Goal: Complete application form

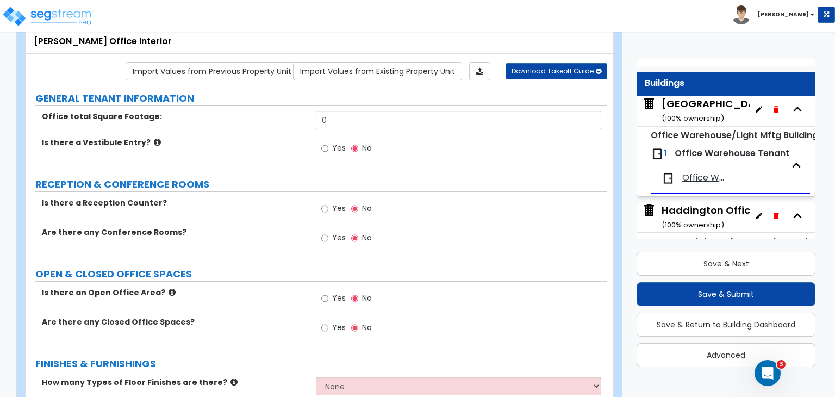
scroll to position [284, 0]
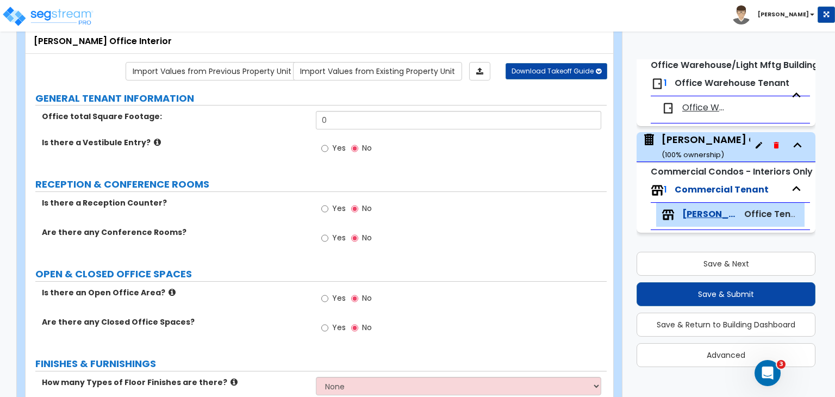
click at [280, 124] on div "Office total Square Footage: 0" at bounding box center [316, 124] width 581 height 26
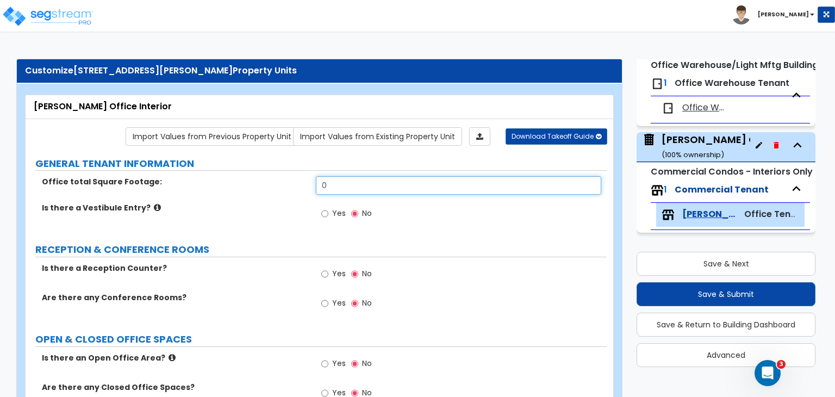
drag, startPoint x: 348, startPoint y: 177, endPoint x: 292, endPoint y: 180, distance: 55.6
click at [292, 180] on div "Office total Square Footage: 0" at bounding box center [316, 189] width 581 height 26
type input "9,664"
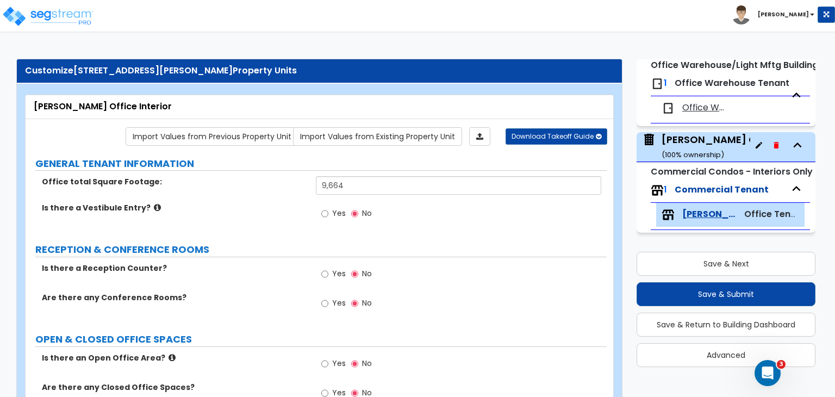
click at [302, 214] on div "Is there a Vestibule Entry? Yes No" at bounding box center [316, 216] width 581 height 29
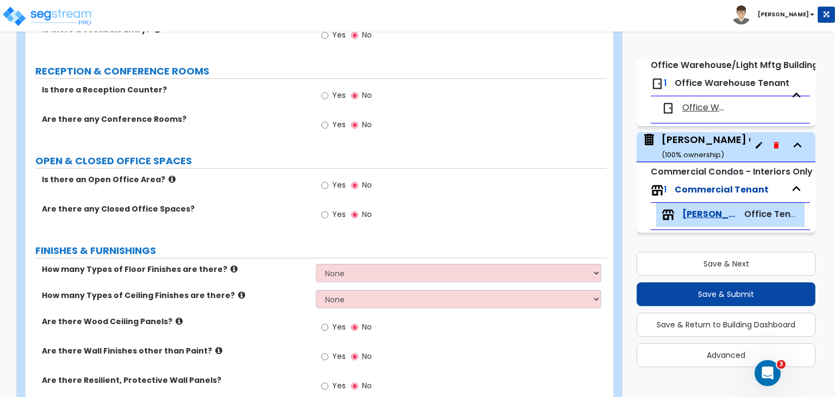
scroll to position [178, 0]
click at [324, 213] on input "Yes" at bounding box center [324, 215] width 7 height 12
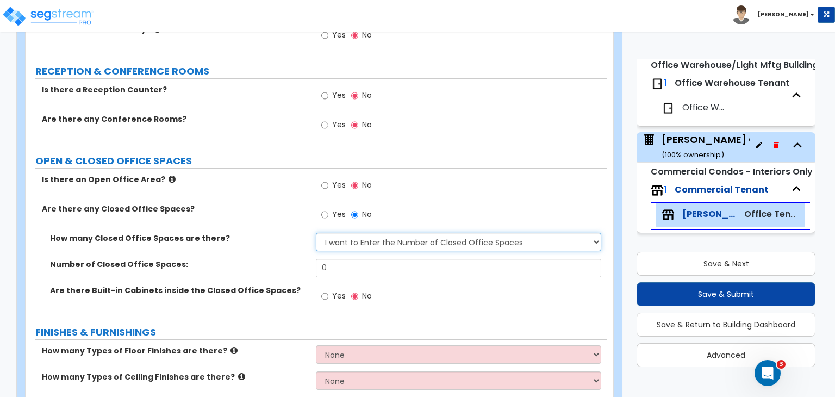
click at [343, 241] on select "I Don’t Know - Please Estimate for me I want to Enter the Number of Closed Offi…" at bounding box center [458, 242] width 285 height 18
select select "0"
click at [316, 233] on select "I Don’t Know - Please Estimate for me I want to Enter the Number of Closed Offi…" at bounding box center [458, 242] width 285 height 18
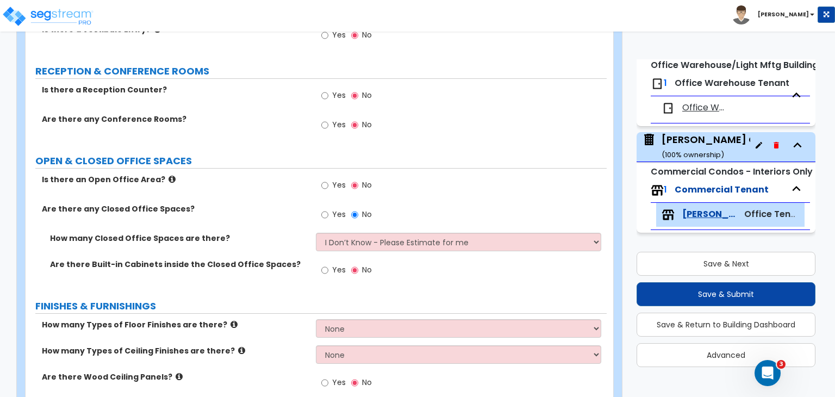
click at [273, 233] on label "How many Closed Office Spaces are there?" at bounding box center [179, 238] width 258 height 11
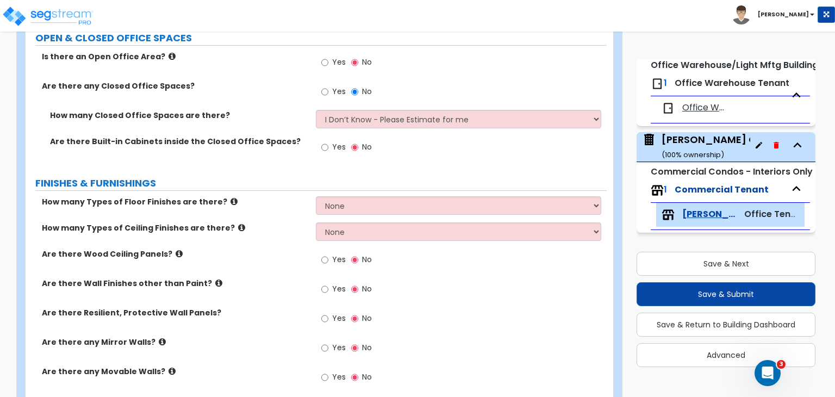
scroll to position [302, 0]
click at [339, 203] on select "None 1 2 3 4" at bounding box center [458, 205] width 285 height 18
select select "2"
click at [316, 196] on select "None 1 2 3 4" at bounding box center [458, 205] width 285 height 18
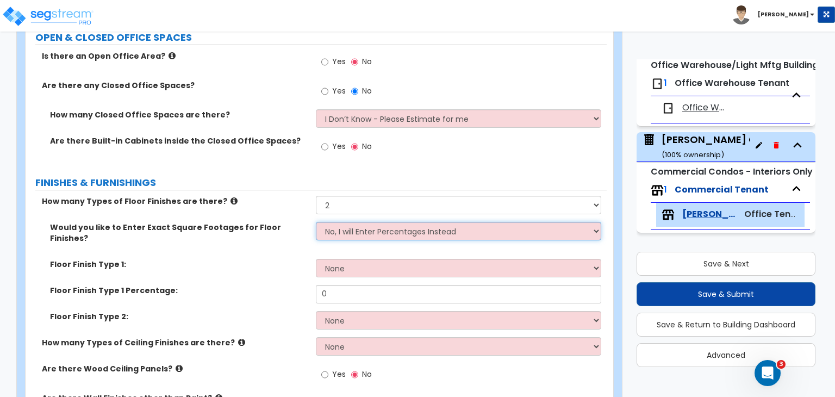
click at [348, 229] on select "No, I will Enter Percentages Instead Yes, I will Enter Exact Square Footages" at bounding box center [458, 231] width 285 height 18
click at [316, 222] on select "No, I will Enter Percentages Instead Yes, I will Enter Exact Square Footages" at bounding box center [458, 231] width 285 height 18
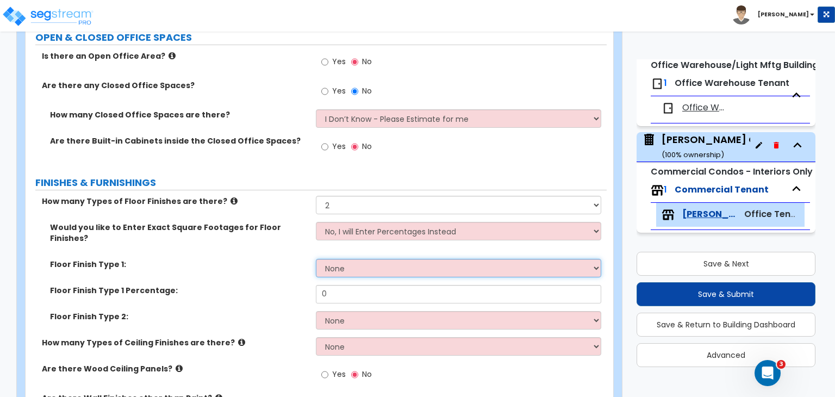
click at [347, 259] on select "None Tile Flooring Hardwood Flooring Resilient Laminate Flooring VCT Flooring S…" at bounding box center [458, 268] width 285 height 18
select select "5"
click at [316, 259] on select "None Tile Flooring Hardwood Flooring Resilient Laminate Flooring VCT Flooring S…" at bounding box center [458, 268] width 285 height 18
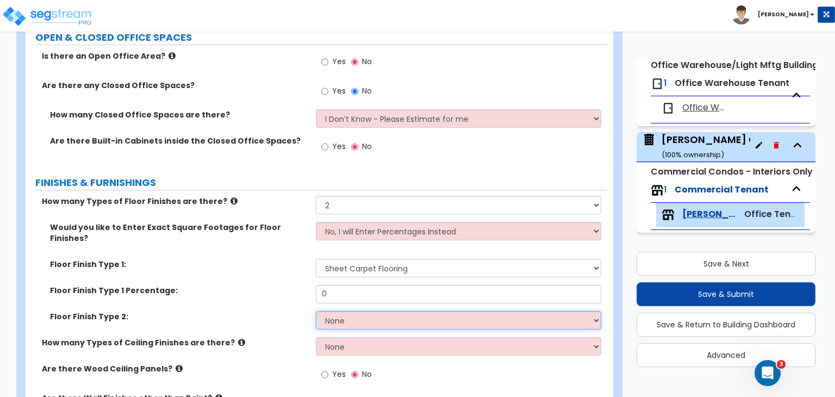
click at [341, 311] on select "None Tile Flooring Hardwood Flooring Resilient Laminate Flooring VCT Flooring S…" at bounding box center [458, 320] width 285 height 18
select select "1"
click at [316, 311] on select "None Tile Flooring Hardwood Flooring Resilient Laminate Flooring VCT Flooring S…" at bounding box center [458, 320] width 285 height 18
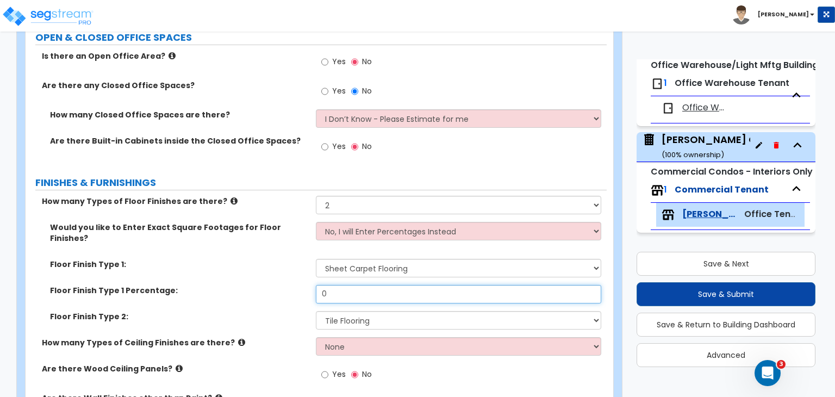
click at [262, 285] on div "Floor Finish Type 1 Percentage: 0" at bounding box center [316, 298] width 581 height 26
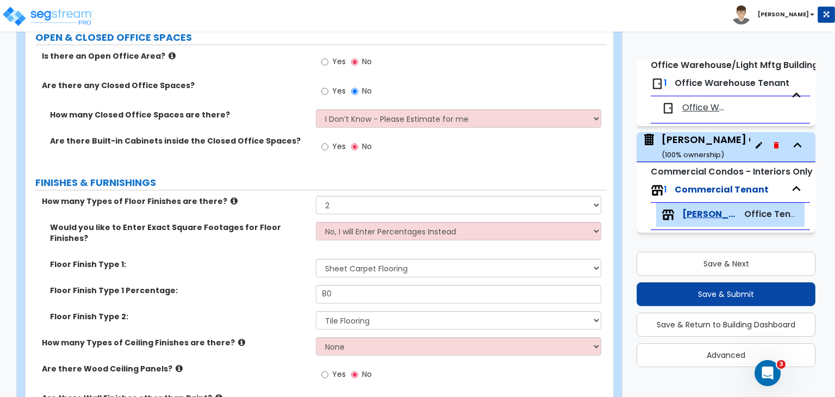
click at [262, 285] on label "Floor Finish Type 1 Percentage:" at bounding box center [179, 290] width 258 height 11
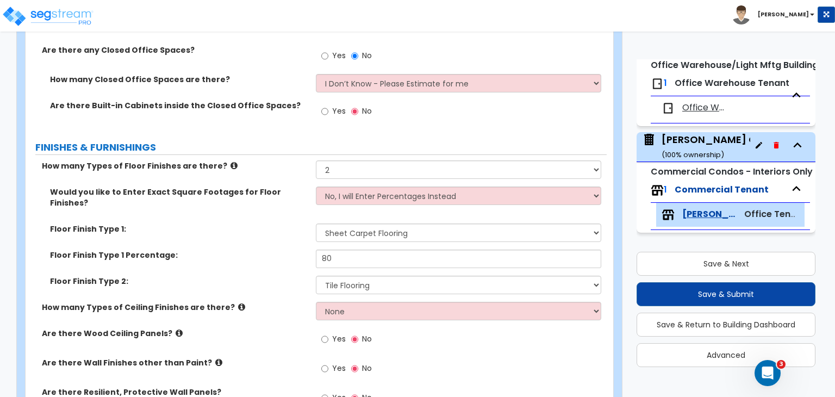
scroll to position [339, 0]
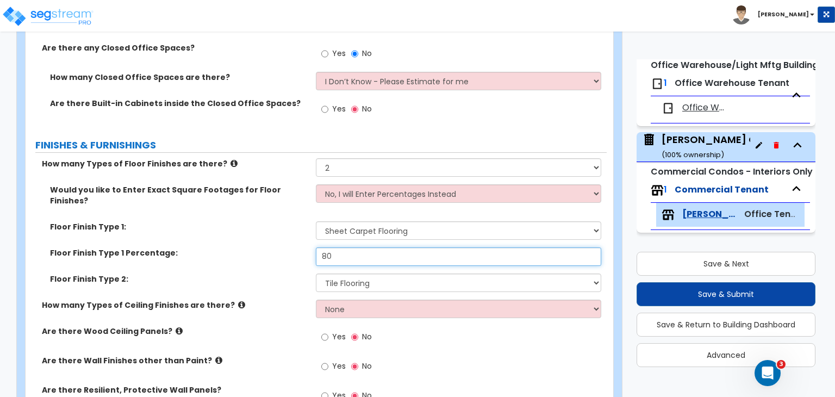
drag, startPoint x: 348, startPoint y: 246, endPoint x: 208, endPoint y: 234, distance: 140.7
click at [208, 247] on div "Floor Finish Type 1 Percentage: 80" at bounding box center [316, 260] width 581 height 26
type input "70"
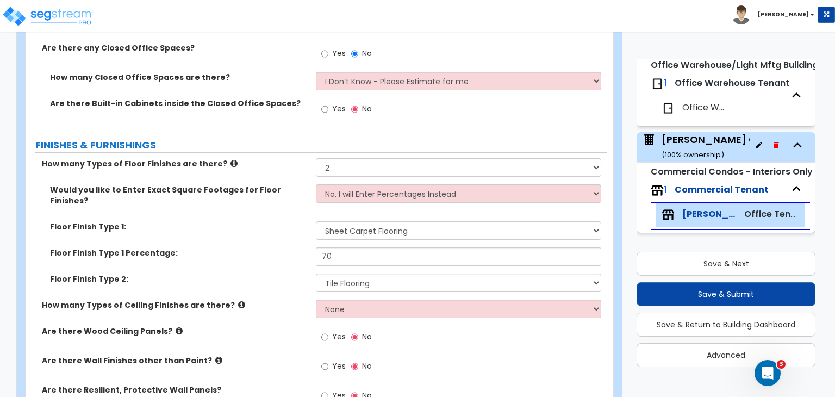
click at [208, 247] on label "Floor Finish Type 1 Percentage:" at bounding box center [179, 252] width 258 height 11
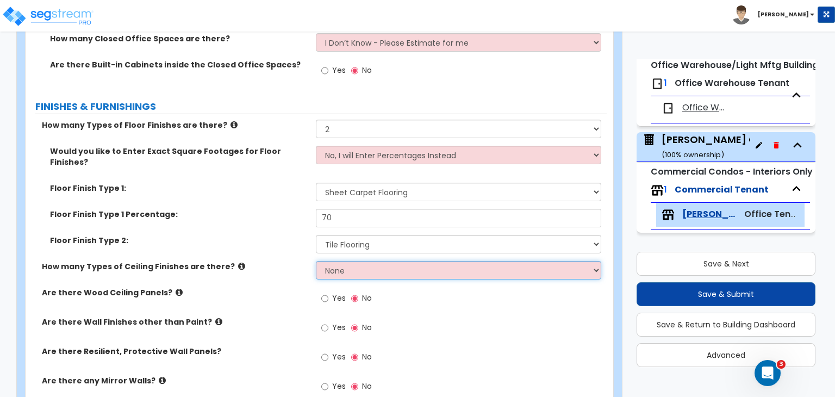
click at [335, 261] on select "None 1 2 3" at bounding box center [458, 270] width 285 height 18
select select "1"
click at [316, 261] on select "None 1 2 3" at bounding box center [458, 270] width 285 height 18
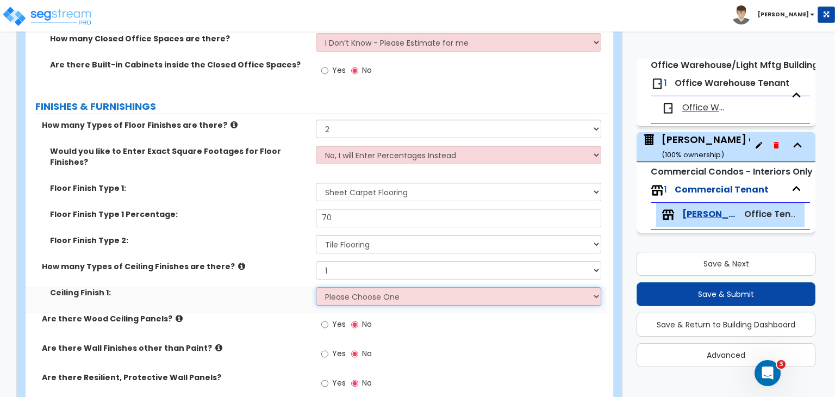
click at [345, 287] on select "Please Choose One Drop Ceiling Open Ceiling Drywall Ceiling" at bounding box center [458, 296] width 285 height 18
select select "1"
click at [316, 287] on select "Please Choose One Drop Ceiling Open Ceiling Drywall Ceiling" at bounding box center [458, 296] width 285 height 18
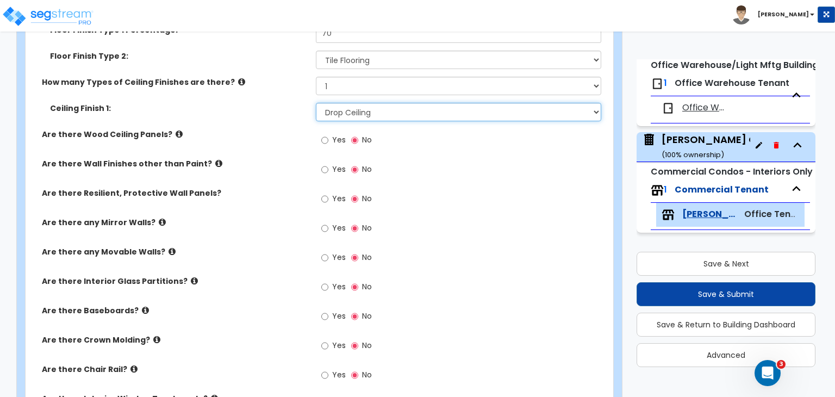
scroll to position [563, 0]
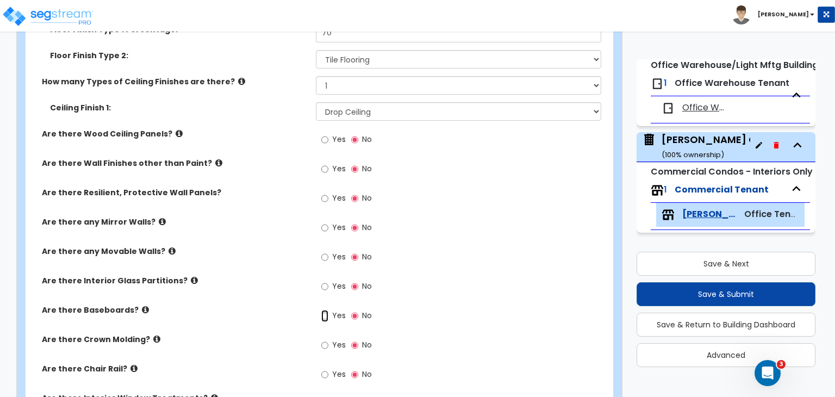
click at [326, 310] on input "Yes" at bounding box center [324, 316] width 7 height 12
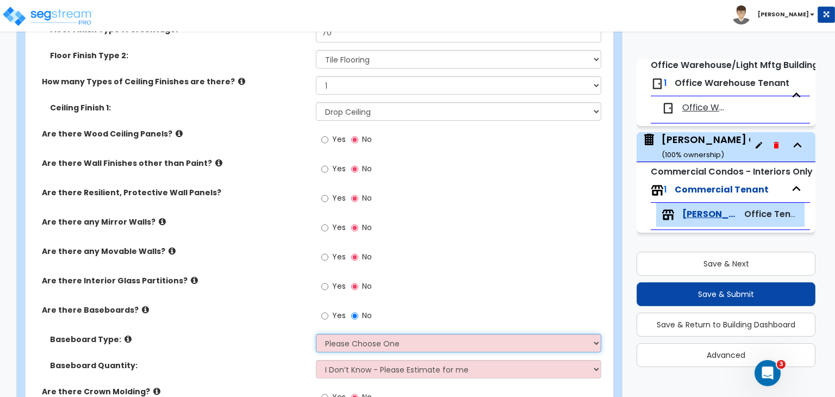
click at [341, 334] on select "Please Choose One Wood Vinyl Carpet Tile" at bounding box center [458, 343] width 285 height 18
select select "2"
click at [316, 334] on select "Please Choose One Wood Vinyl Carpet Tile" at bounding box center [458, 343] width 285 height 18
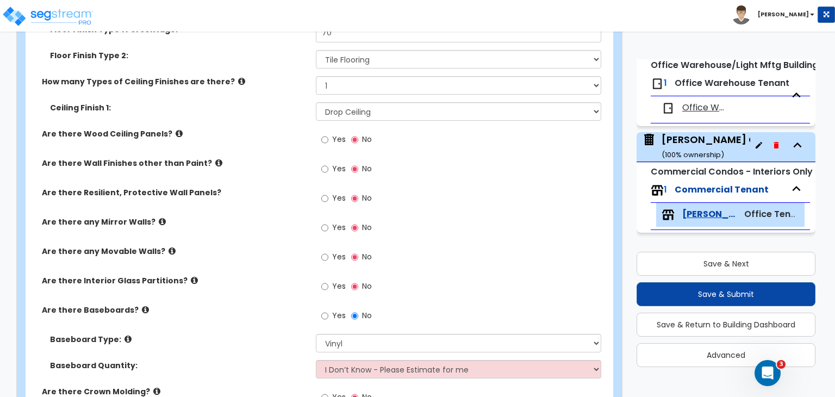
click at [251, 286] on div "Are there Interior Glass Partitions? Yes No" at bounding box center [316, 289] width 581 height 29
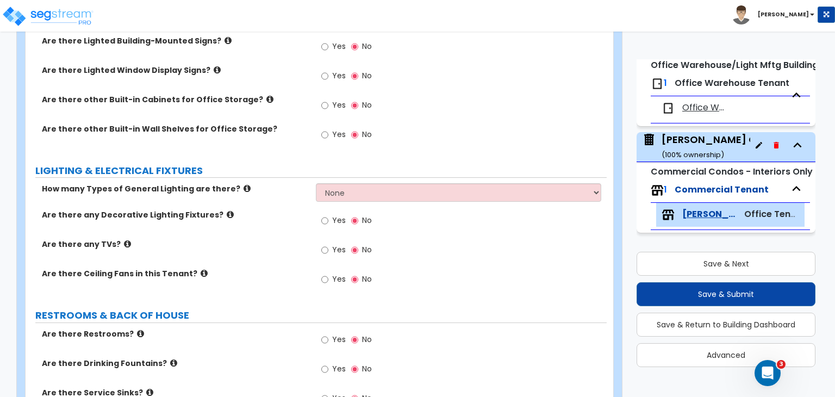
scroll to position [1004, 0]
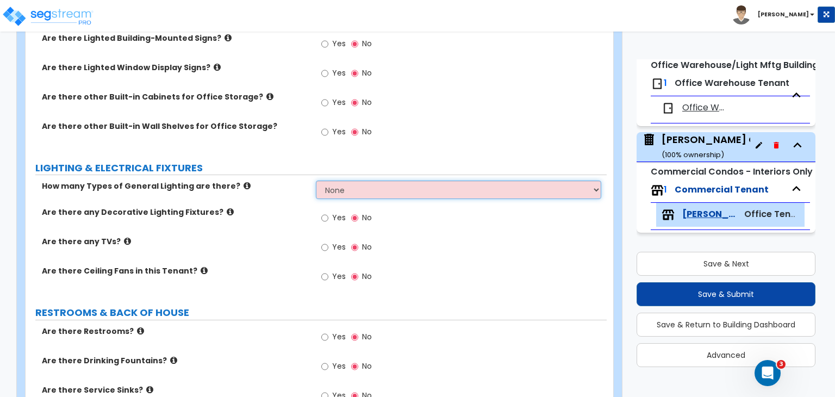
click at [358, 180] on select "None 1 2 3" at bounding box center [458, 189] width 285 height 18
select select "1"
click at [316, 180] on select "None 1 2 3" at bounding box center [458, 189] width 285 height 18
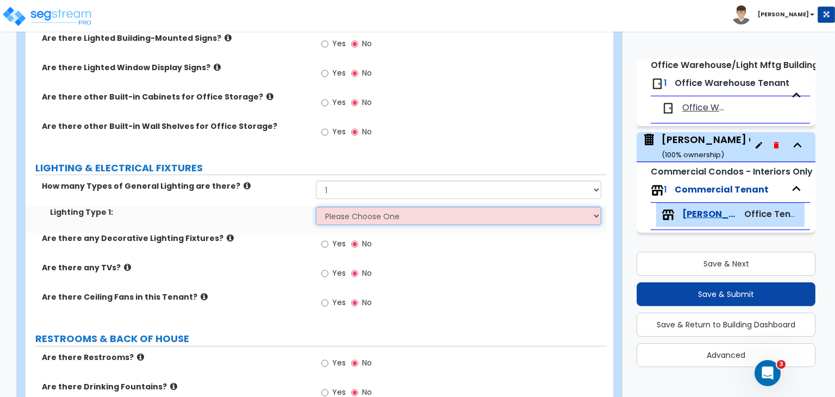
click at [345, 207] on select "Please Choose One LED Surface-Mounted LED Recessed Fluorescent Surface-Mounted …" at bounding box center [458, 216] width 285 height 18
select select "4"
click at [316, 207] on select "Please Choose One LED Surface-Mounted LED Recessed Fluorescent Surface-Mounted …" at bounding box center [458, 216] width 285 height 18
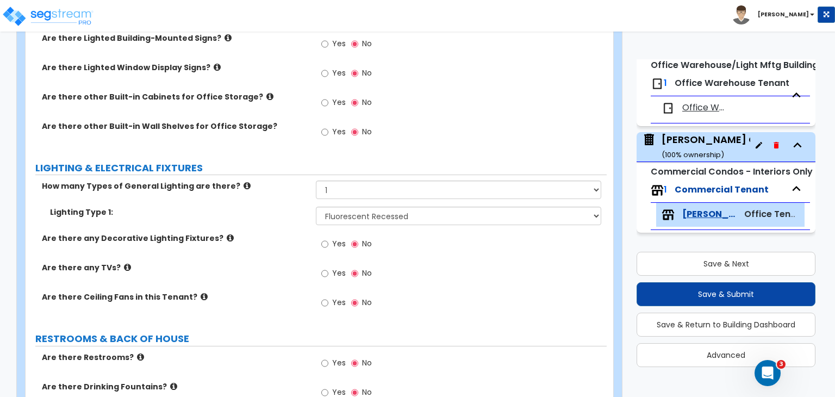
click at [301, 270] on div "Are there any TVs? Yes No" at bounding box center [316, 276] width 581 height 29
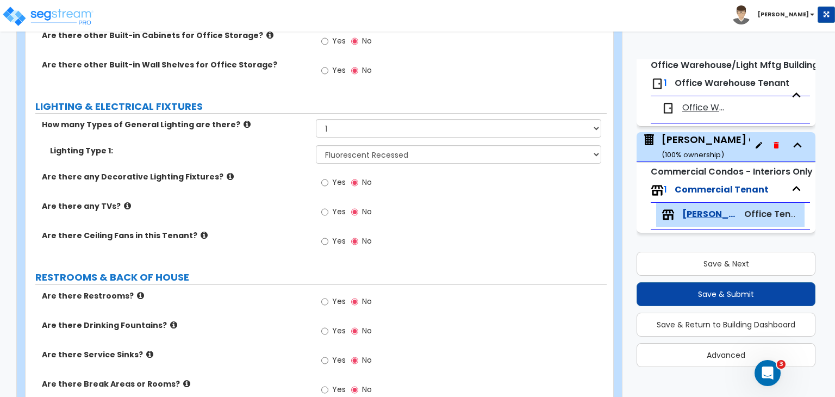
scroll to position [1108, 0]
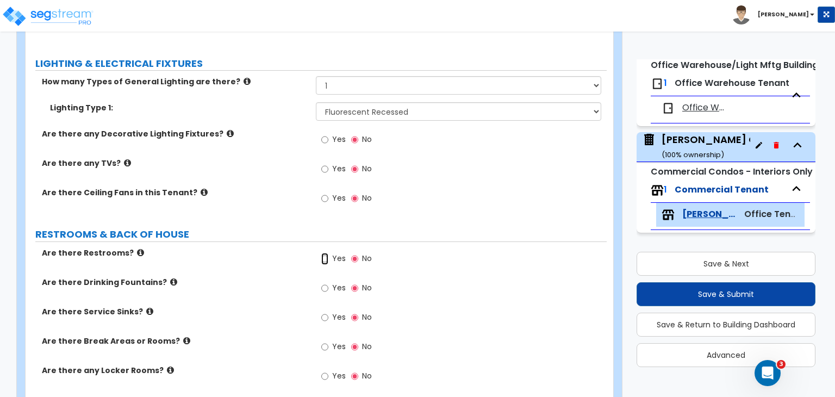
click at [326, 253] on input "Yes" at bounding box center [324, 259] width 7 height 12
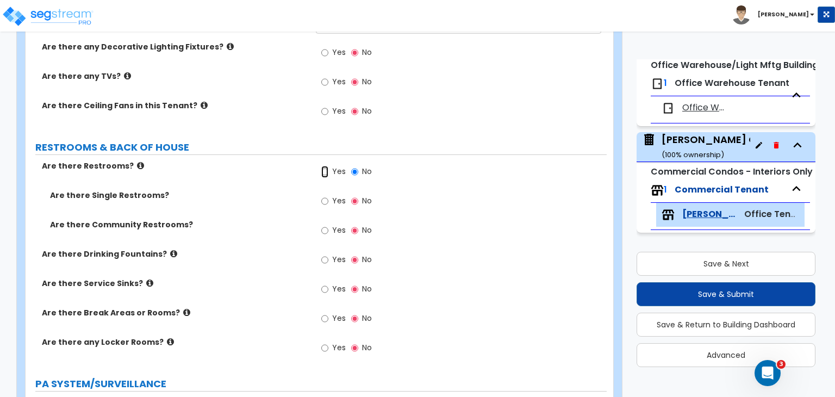
scroll to position [1197, 0]
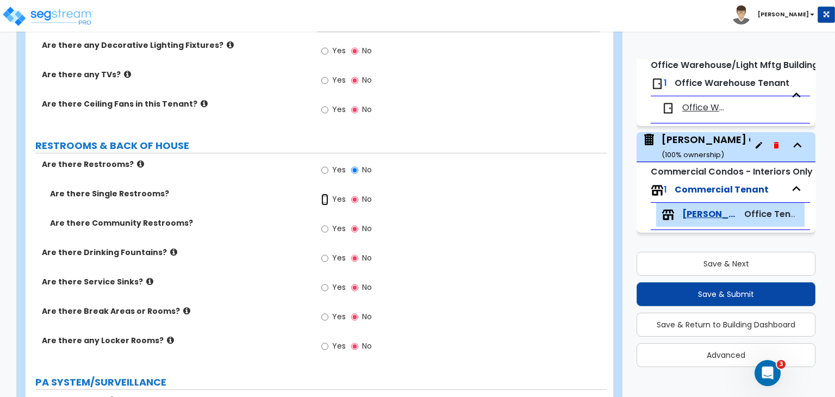
click at [323, 193] on input "Yes" at bounding box center [324, 199] width 7 height 12
radio input "true"
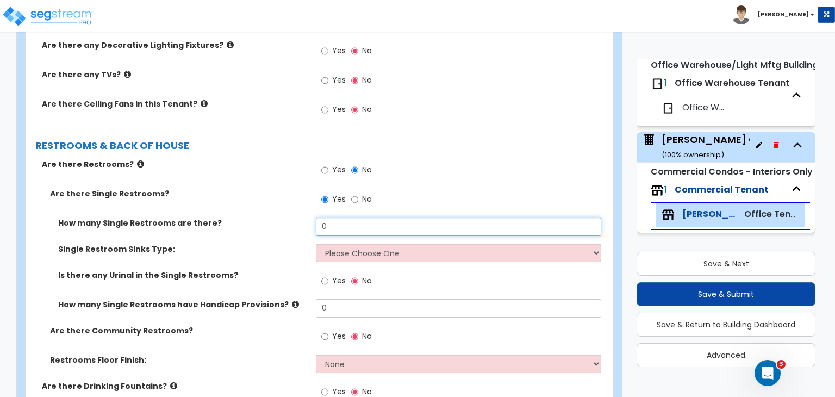
drag, startPoint x: 335, startPoint y: 209, endPoint x: 287, endPoint y: 211, distance: 47.9
click at [287, 217] on div "How many Single Restrooms are there? 0" at bounding box center [316, 230] width 581 height 26
type input "5"
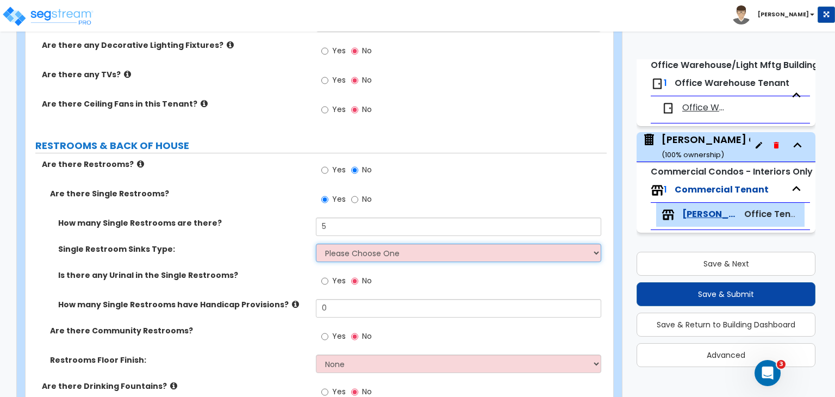
click at [363, 243] on select "Please Choose One Wall-mounted Vanity-mounted" at bounding box center [458, 252] width 285 height 18
select select "1"
click at [316, 243] on select "Please Choose One Wall-mounted Vanity-mounted" at bounding box center [458, 252] width 285 height 18
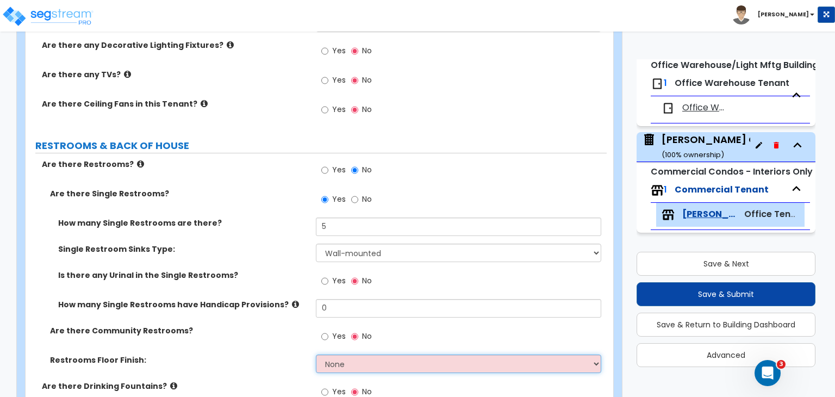
click at [352, 354] on select "None Tile Flooring Resilient Laminate Flooring VCT Flooring Sheet Vinyl Flooring" at bounding box center [458, 363] width 285 height 18
select select "1"
click at [316, 354] on select "None Tile Flooring Resilient Laminate Flooring VCT Flooring Sheet Vinyl Flooring" at bounding box center [458, 363] width 285 height 18
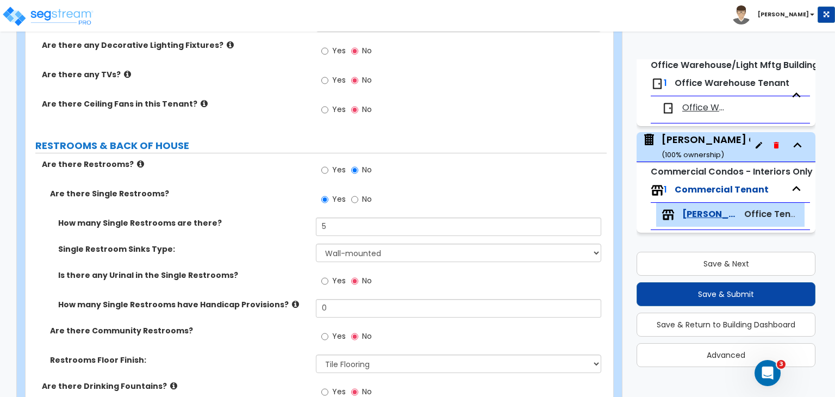
click at [279, 270] on div "Is there any Urinal in the Single Restrooms? Yes No" at bounding box center [316, 284] width 581 height 29
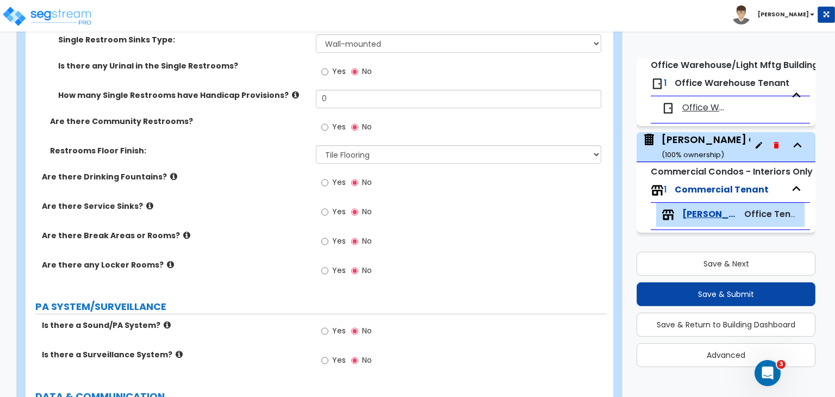
scroll to position [1407, 0]
click at [325, 205] on input "Yes" at bounding box center [324, 211] width 7 height 12
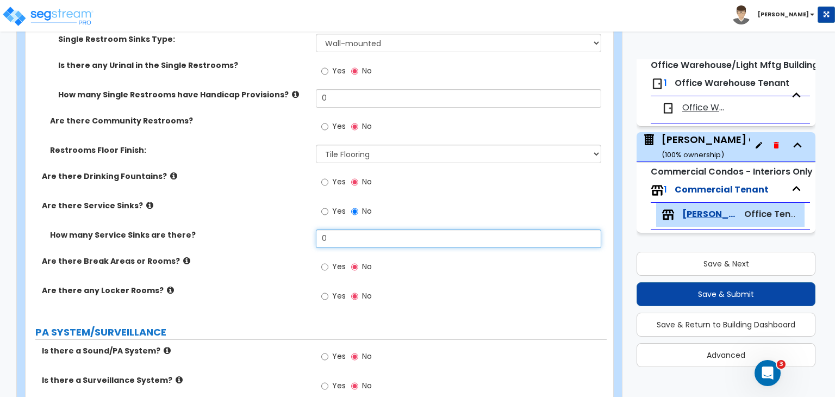
drag, startPoint x: 343, startPoint y: 229, endPoint x: 275, endPoint y: 222, distance: 68.3
click at [275, 229] on div "How many Service Sinks are there? 0" at bounding box center [316, 242] width 581 height 26
type input "4"
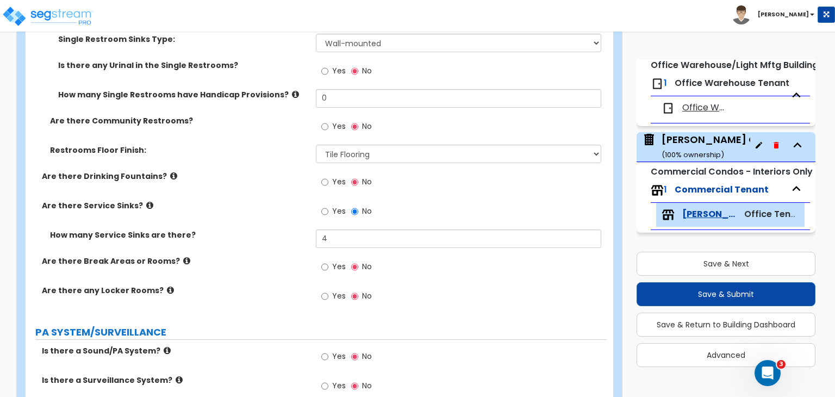
click at [287, 211] on div "Are there Service Sinks? Yes No" at bounding box center [316, 214] width 581 height 29
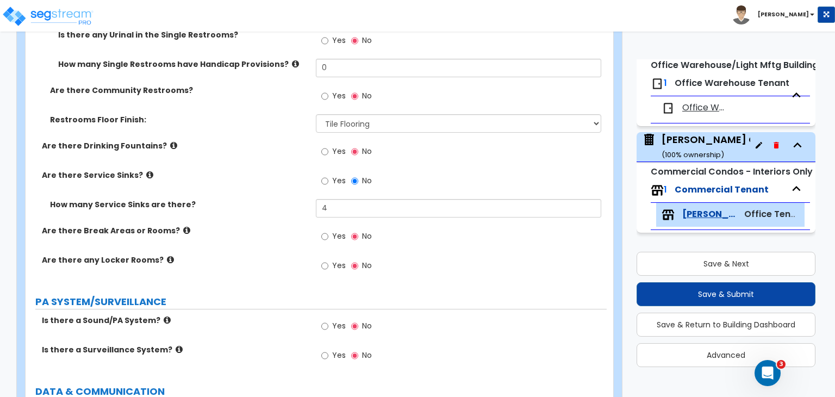
scroll to position [1439, 0]
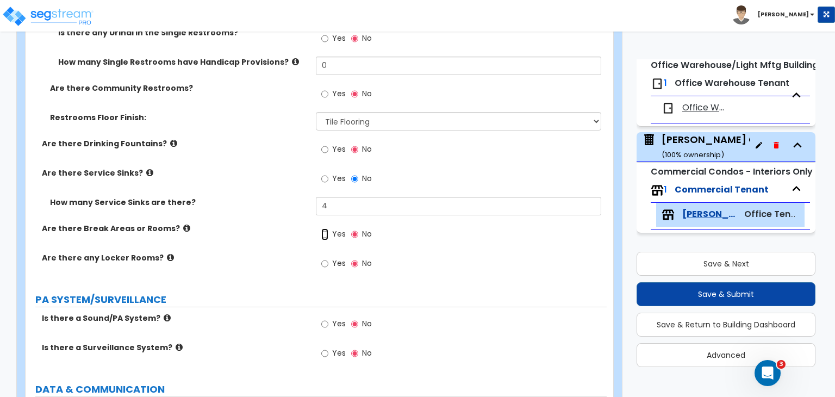
click at [324, 228] on input "Yes" at bounding box center [324, 234] width 7 height 12
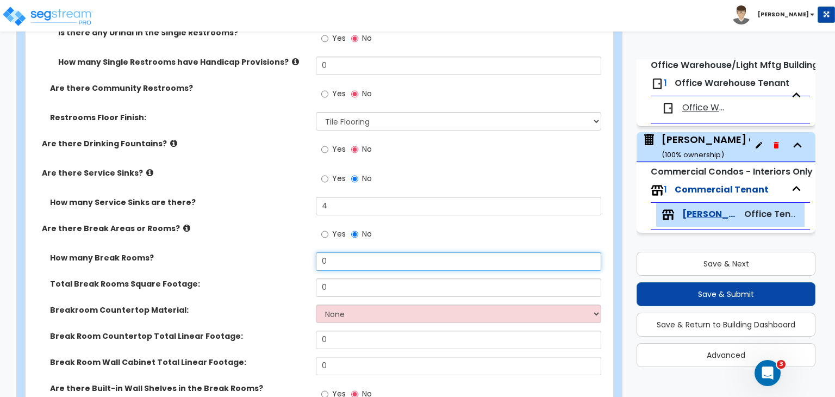
drag, startPoint x: 334, startPoint y: 250, endPoint x: 228, endPoint y: 251, distance: 105.4
click at [228, 252] on div "How many Break Rooms? 0" at bounding box center [316, 265] width 581 height 26
type input "4"
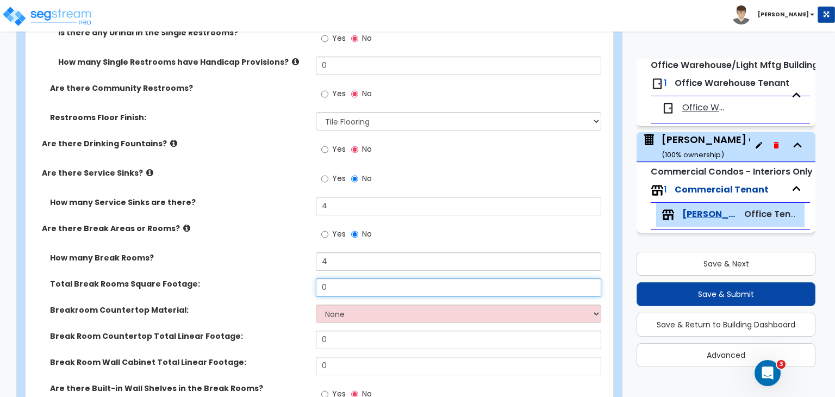
drag, startPoint x: 345, startPoint y: 274, endPoint x: 242, endPoint y: 290, distance: 103.8
click at [242, 290] on div "Total Break Rooms Square Footage: 0" at bounding box center [316, 291] width 581 height 26
type input "800"
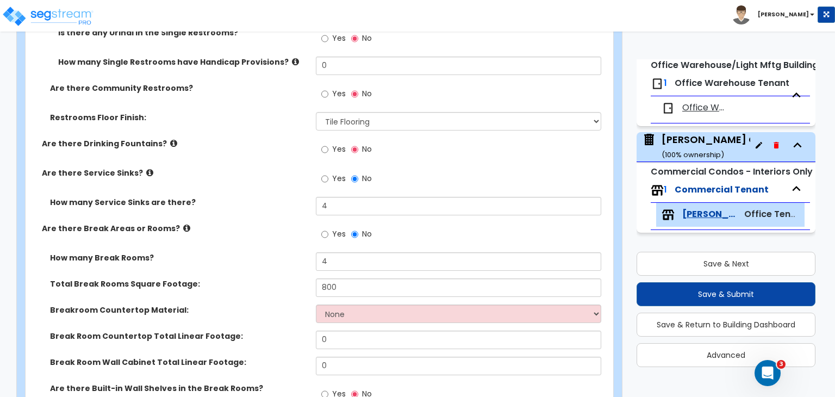
click at [242, 290] on div "Total Break Rooms Square Footage: 800" at bounding box center [316, 291] width 581 height 26
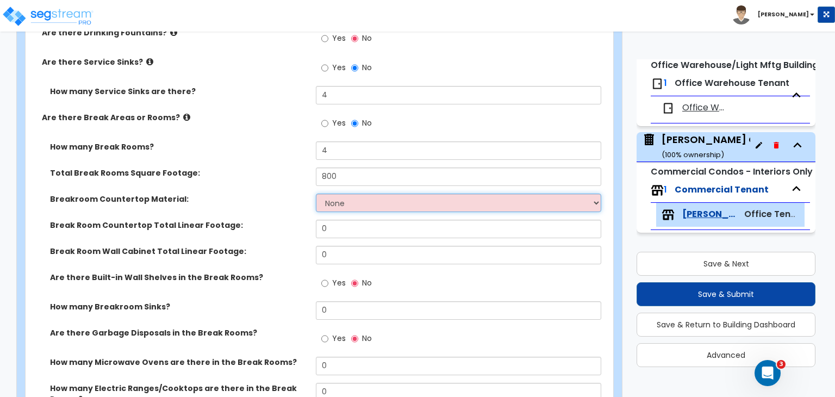
click at [362, 193] on select "None Plastic Laminate Solid Surface Stone Quartz Marble Tile Wood Stainless Ste…" at bounding box center [458, 202] width 285 height 18
select select "1"
click at [316, 193] on select "None Plastic Laminate Solid Surface Stone Quartz Marble Tile Wood Stainless Ste…" at bounding box center [458, 202] width 285 height 18
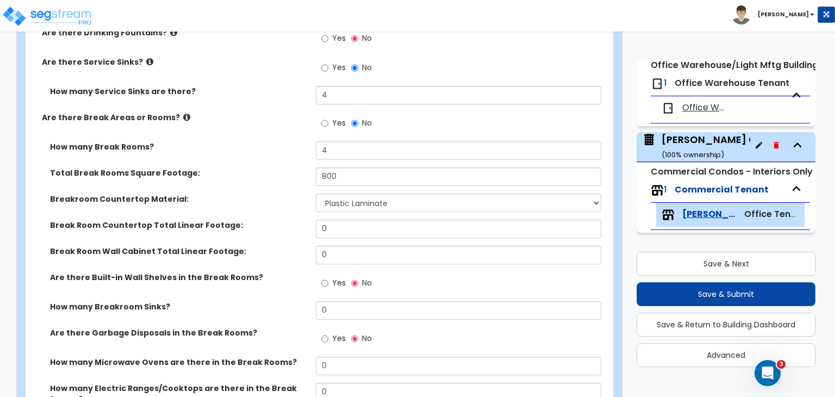
click at [311, 220] on div "Break Room Countertop Total Linear Footage:" at bounding box center [171, 225] width 290 height 11
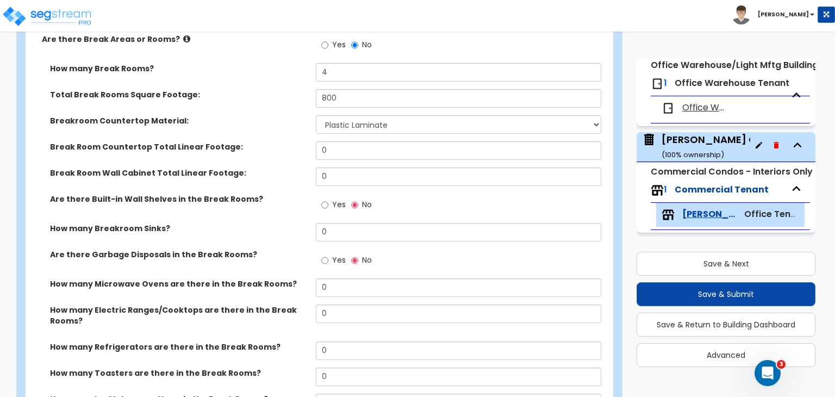
scroll to position [1628, 0]
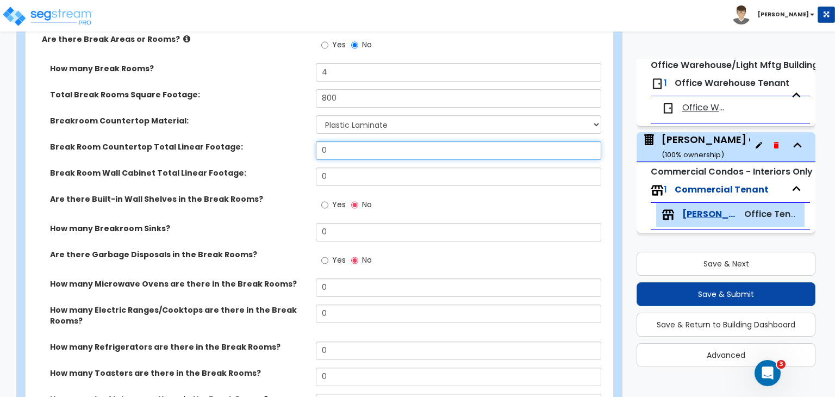
drag, startPoint x: 337, startPoint y: 140, endPoint x: 282, endPoint y: 135, distance: 55.1
click at [282, 141] on div "Break Room Countertop Total Linear Footage: 0" at bounding box center [316, 154] width 581 height 26
type input "24"
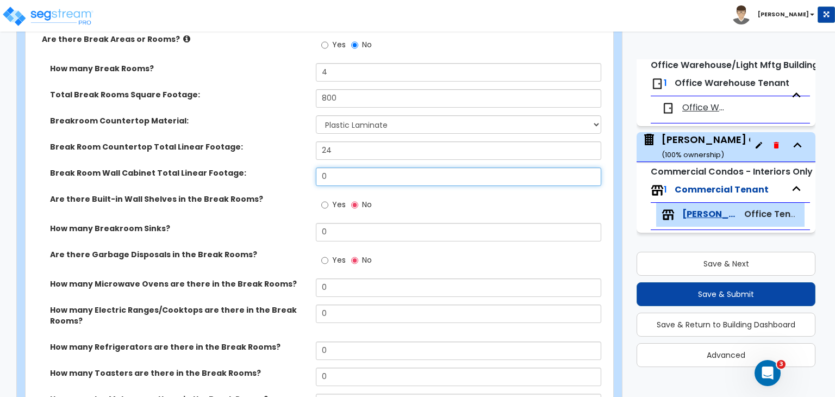
drag, startPoint x: 342, startPoint y: 164, endPoint x: 257, endPoint y: 164, distance: 85.3
click at [257, 167] on div "Break Room Wall Cabinet Total Linear Footage: 0" at bounding box center [316, 180] width 581 height 26
type input "24"
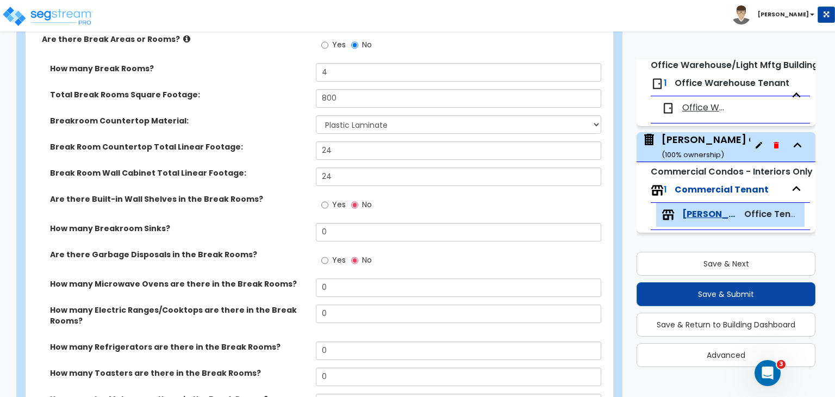
click at [282, 223] on label "How many Breakroom Sinks?" at bounding box center [179, 228] width 258 height 11
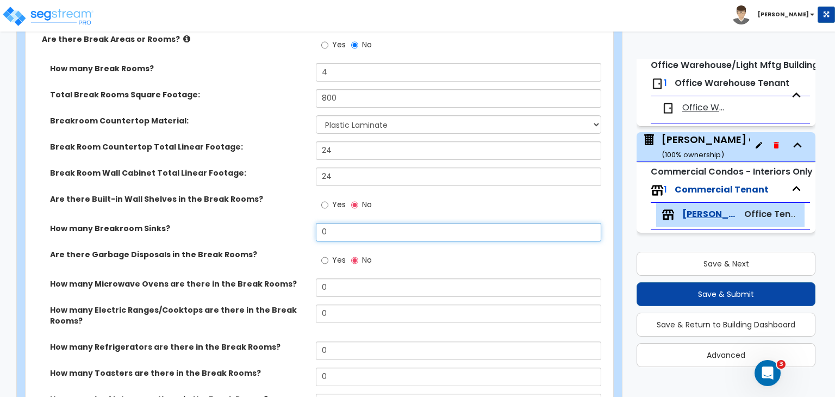
drag, startPoint x: 347, startPoint y: 224, endPoint x: 246, endPoint y: 223, distance: 101.1
click at [246, 223] on div "How many Breakroom Sinks? 0" at bounding box center [316, 236] width 581 height 26
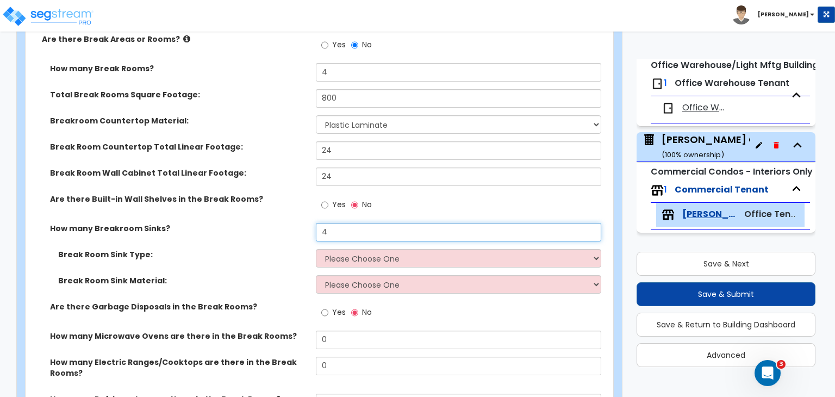
type input "4"
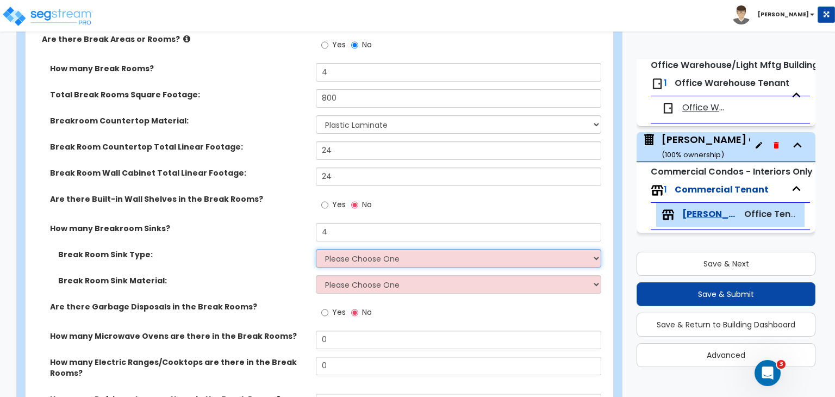
click at [327, 249] on select "Please Choose One Single Sink Double Sink" at bounding box center [458, 258] width 285 height 18
select select "1"
click at [316, 249] on select "Please Choose One Single Sink Double Sink" at bounding box center [458, 258] width 285 height 18
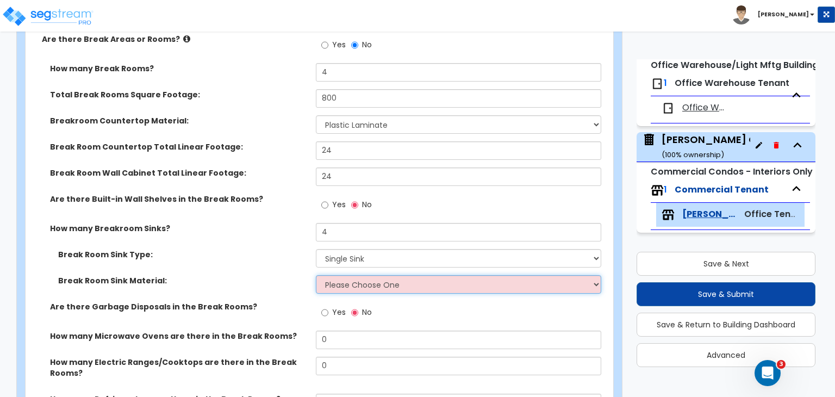
click at [341, 275] on select "Please Choose One Stainless Steel Porcelain Enamel Cast Iron" at bounding box center [458, 284] width 285 height 18
select select "1"
click at [316, 275] on select "Please Choose One Stainless Steel Porcelain Enamel Cast Iron" at bounding box center [458, 284] width 285 height 18
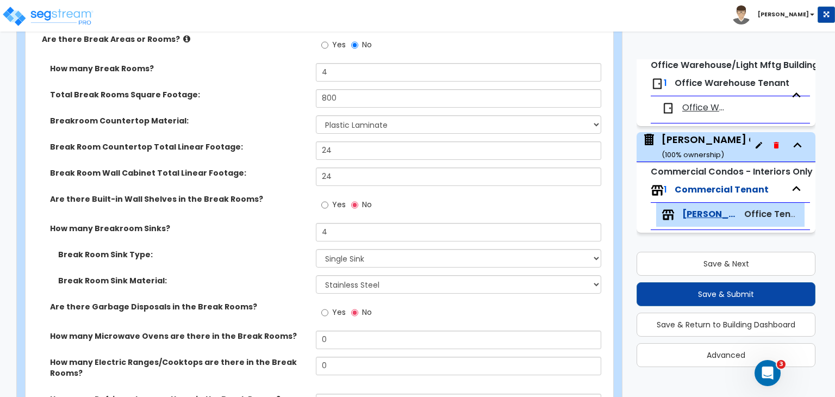
click at [289, 275] on label "Break Room Sink Material:" at bounding box center [182, 280] width 249 height 11
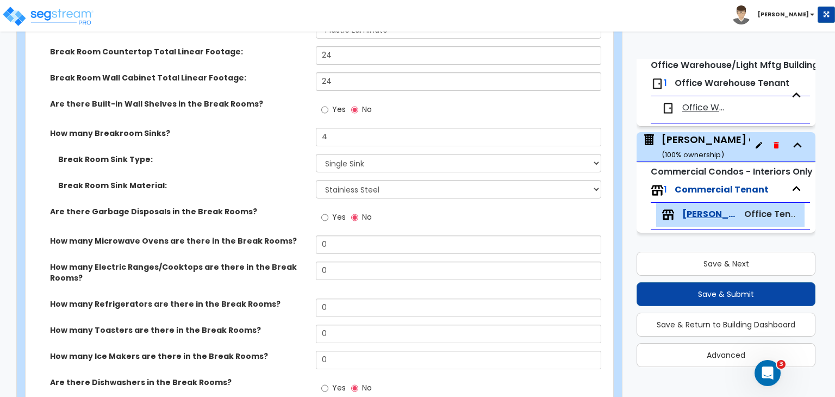
scroll to position [1739, 0]
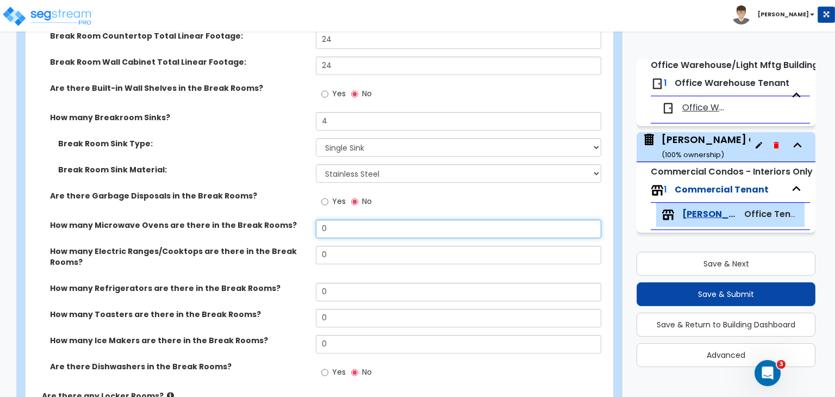
drag, startPoint x: 307, startPoint y: 218, endPoint x: 236, endPoint y: 218, distance: 70.7
click at [236, 220] on div "How many Microwave Ovens are there in the Break Rooms? 0" at bounding box center [316, 233] width 581 height 26
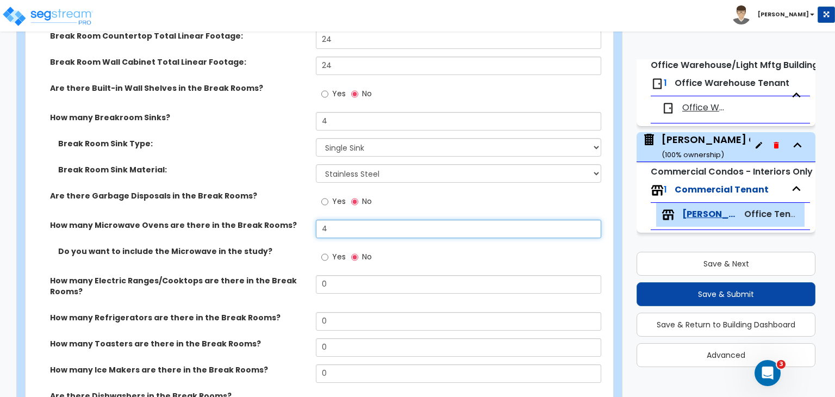
type input "4"
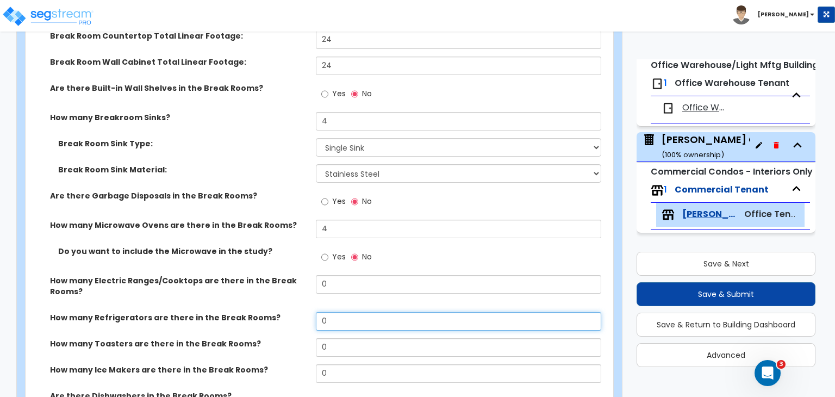
drag, startPoint x: 341, startPoint y: 309, endPoint x: 285, endPoint y: 314, distance: 55.6
click at [285, 314] on div "How many Refrigerators are there in the Break Rooms? 0" at bounding box center [316, 325] width 581 height 26
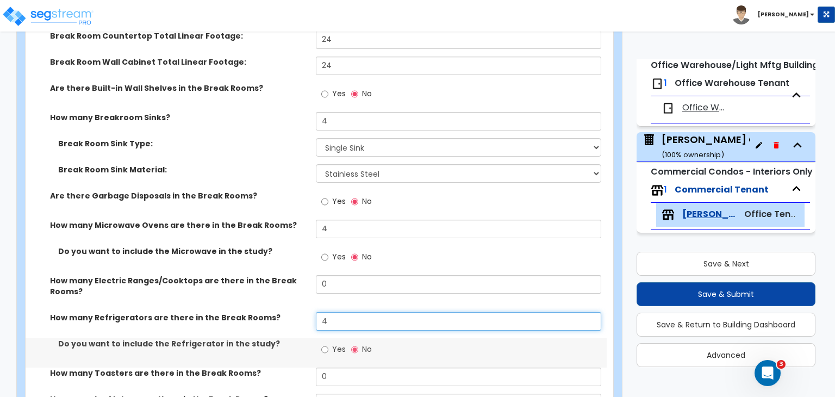
type input "4"
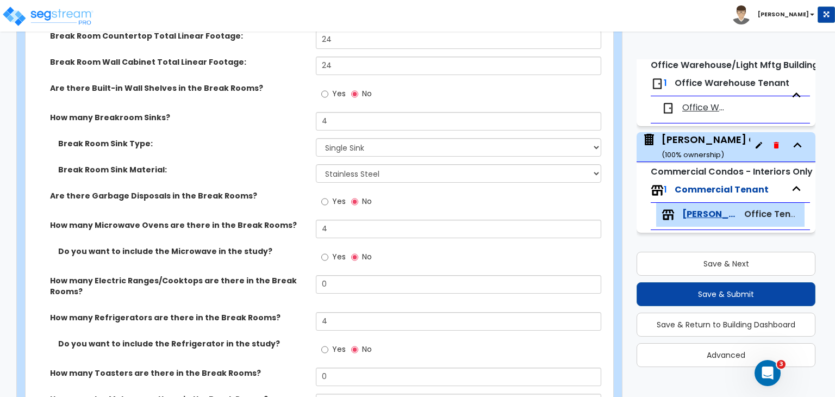
click at [291, 289] on div "How many Electric Ranges/Cooktops are there in the Break Rooms? 0" at bounding box center [316, 293] width 581 height 37
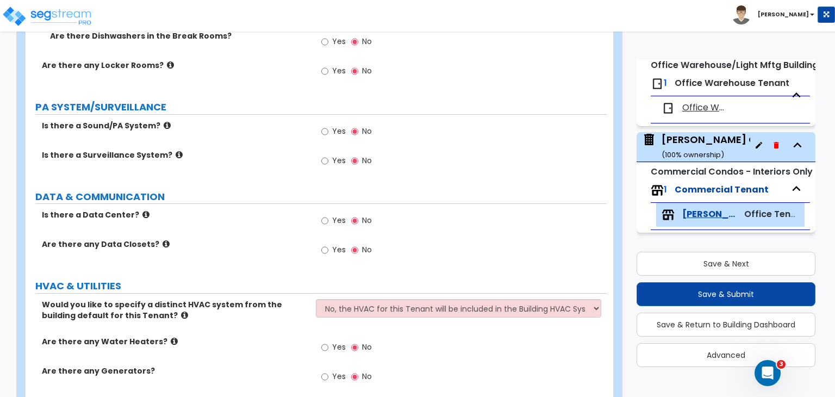
scroll to position [2136, 0]
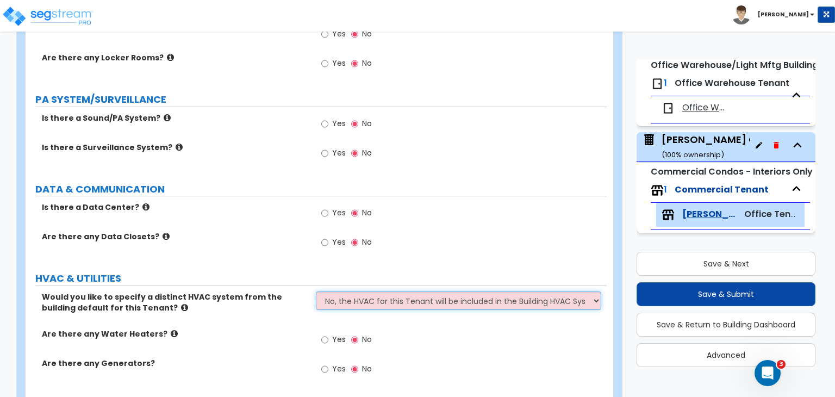
click at [390, 291] on select "No, the HVAC for this Tenant will be included in the Building HVAC System Yes, …" at bounding box center [458, 300] width 285 height 18
select select "1"
click at [316, 291] on select "No, the HVAC for this Tenant will be included in the Building HVAC System Yes, …" at bounding box center [458, 300] width 285 height 18
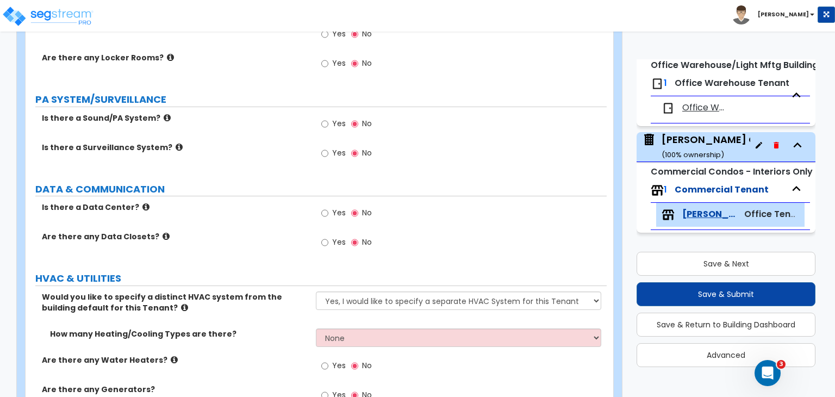
click at [359, 335] on div "How many Heating/Cooling Types are there? None 1 2 3" at bounding box center [316, 341] width 581 height 26
click at [369, 328] on select "None 1 2 3" at bounding box center [458, 337] width 285 height 18
select select "1"
click at [316, 328] on select "None 1 2 3" at bounding box center [458, 337] width 285 height 18
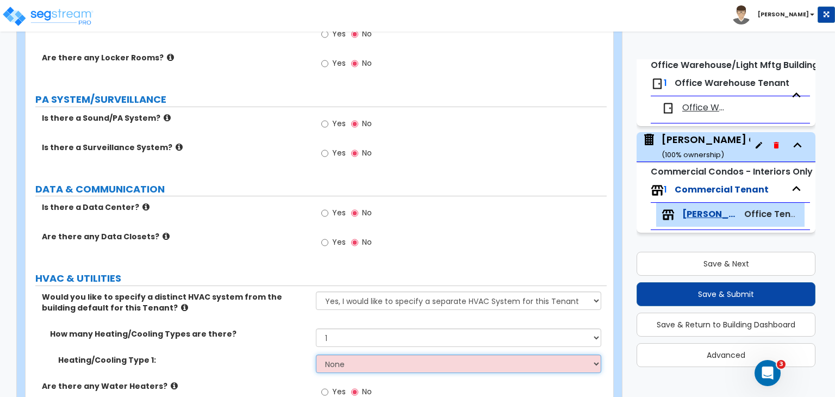
click at [359, 354] on select "None Heat Only Centralized Heating & Cooling Thru Wall Air Conditioners Mini Sp…" at bounding box center [458, 363] width 285 height 18
select select "2"
click at [316, 354] on select "None Heat Only Centralized Heating & Cooling Thru Wall Air Conditioners Mini Sp…" at bounding box center [458, 363] width 285 height 18
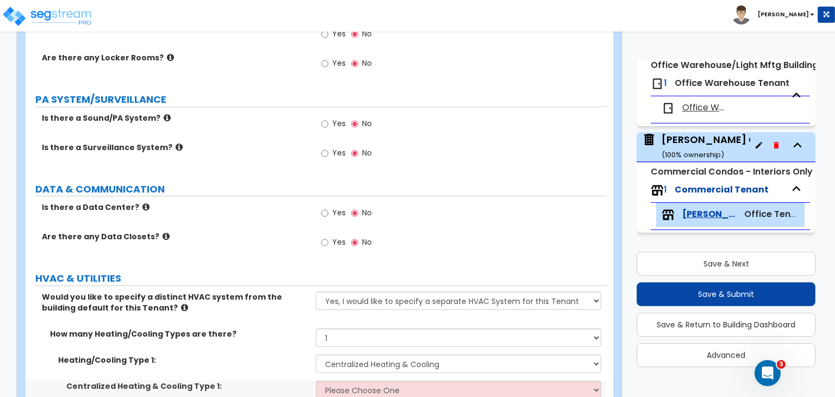
click at [286, 328] on label "How many Heating/Cooling Types are there?" at bounding box center [179, 333] width 258 height 11
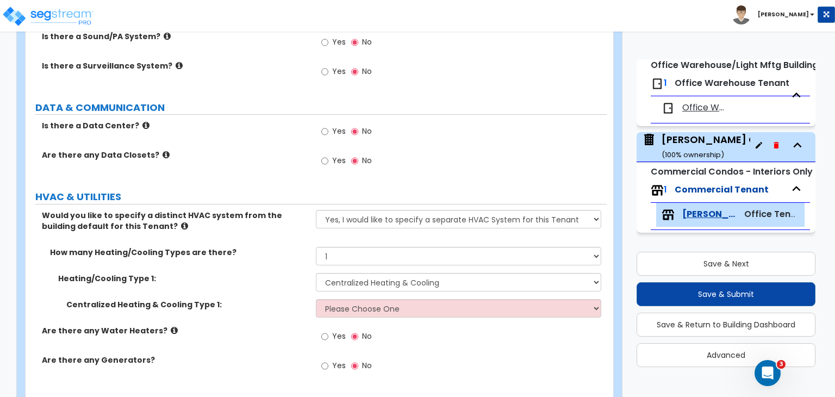
scroll to position [2219, 0]
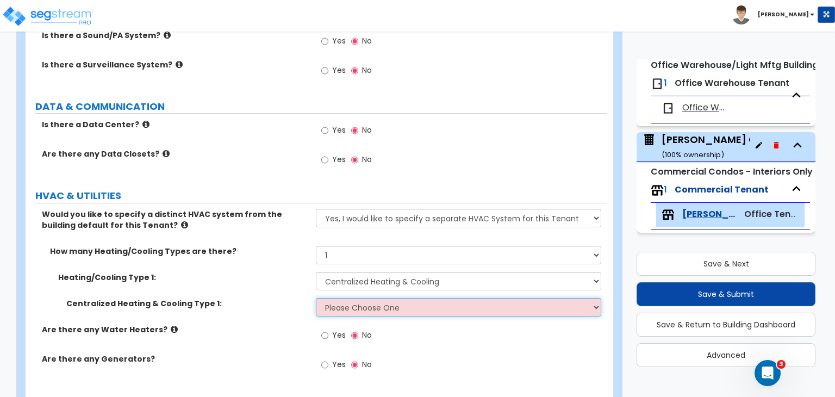
click at [353, 298] on select "Please Choose One Rooftop Unit Furnace-Condenser Forced Air Split Heating/Cooli…" at bounding box center [458, 307] width 285 height 18
select select "1"
click at [316, 298] on select "Please Choose One Rooftop Unit Furnace-Condenser Forced Air Split Heating/Cooli…" at bounding box center [458, 307] width 285 height 18
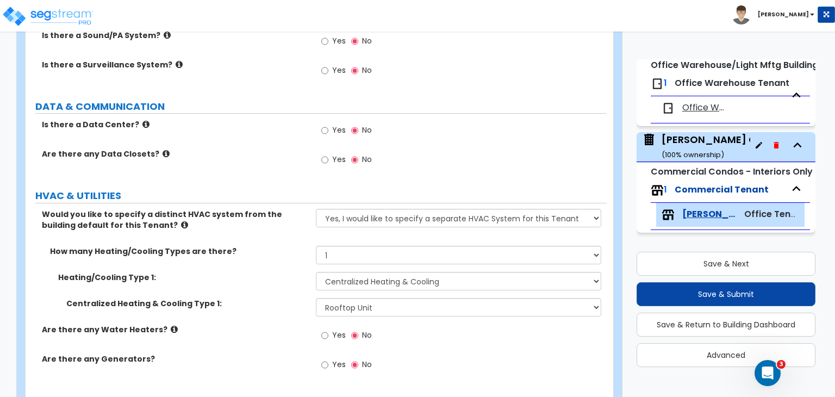
click at [264, 298] on label "Centralized Heating & Cooling Type 1:" at bounding box center [186, 303] width 241 height 11
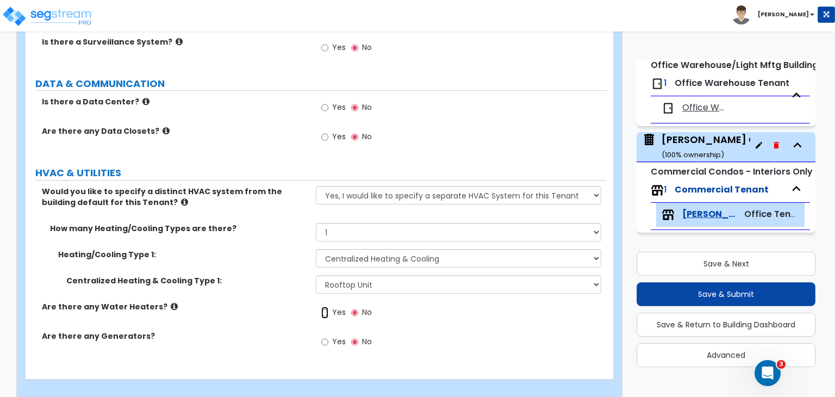
click at [324, 307] on input "Yes" at bounding box center [324, 313] width 7 height 12
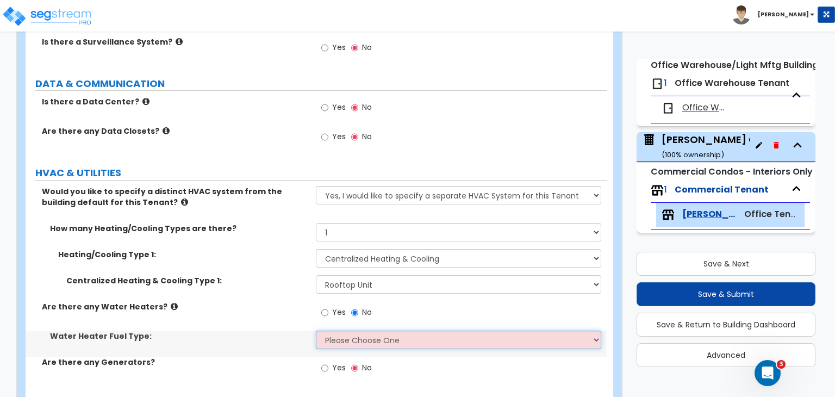
click at [338, 330] on select "Please Choose One Gas Electric" at bounding box center [458, 339] width 285 height 18
select select "1"
click at [316, 330] on select "Please Choose One Gas Electric" at bounding box center [458, 339] width 285 height 18
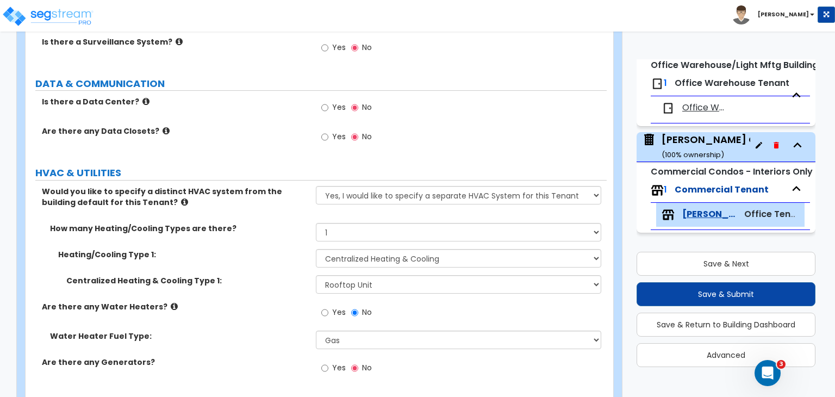
click at [252, 314] on div "Are there any Water Heaters? Yes No" at bounding box center [316, 315] width 581 height 29
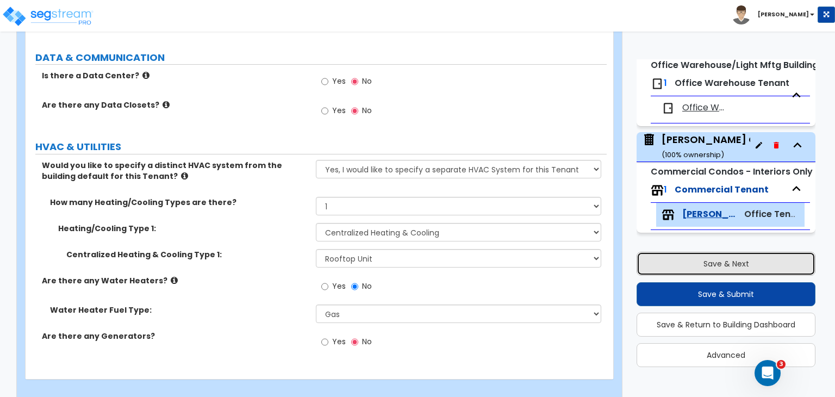
click at [681, 263] on button "Save & Next" at bounding box center [725, 264] width 179 height 24
select select "2"
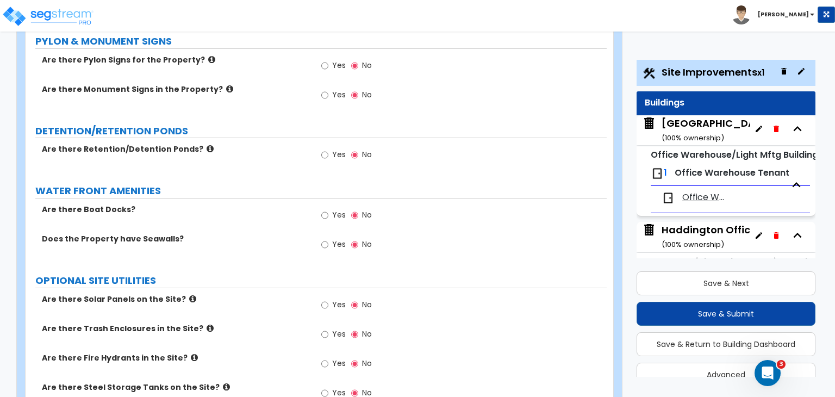
scroll to position [0, 0]
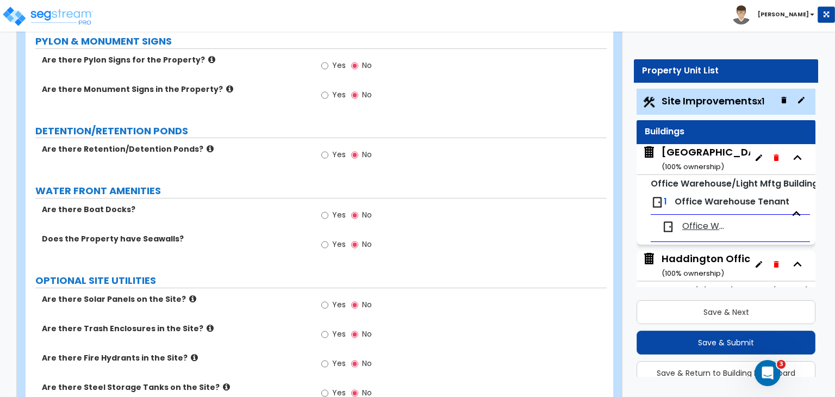
click at [715, 98] on span "Site Improvements x1" at bounding box center [712, 101] width 103 height 14
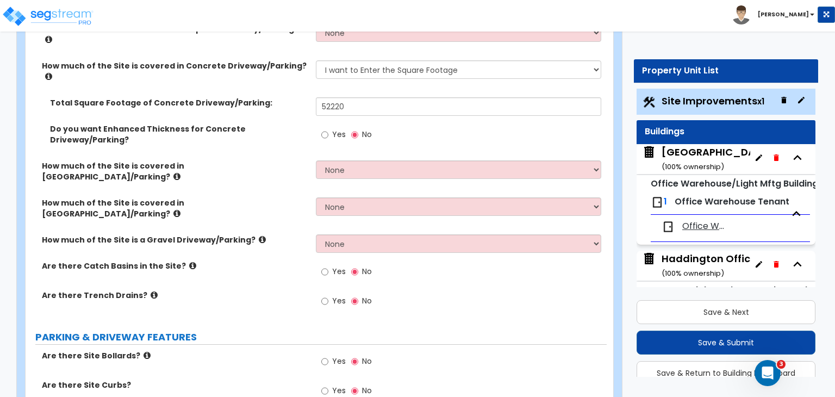
scroll to position [242, 0]
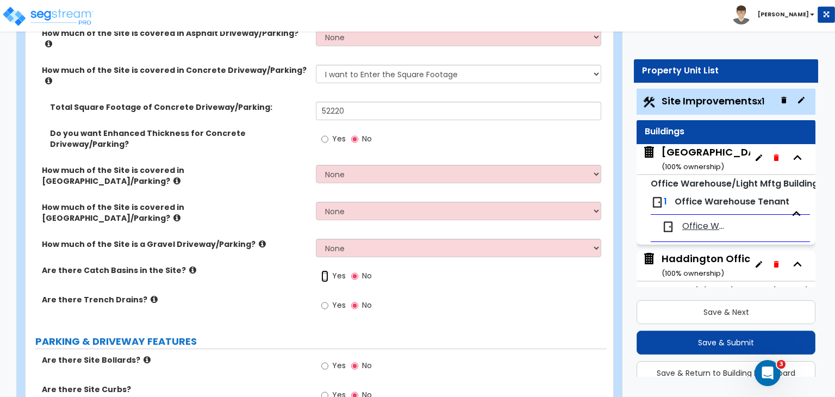
click at [326, 270] on input "Yes" at bounding box center [324, 276] width 7 height 12
radio input "true"
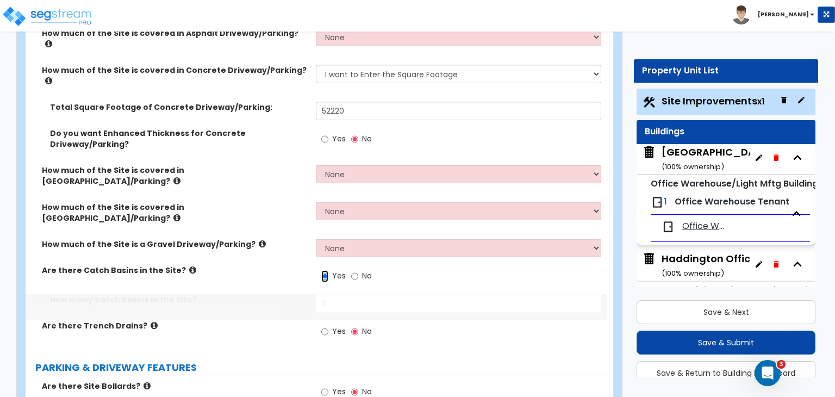
scroll to position [29, 0]
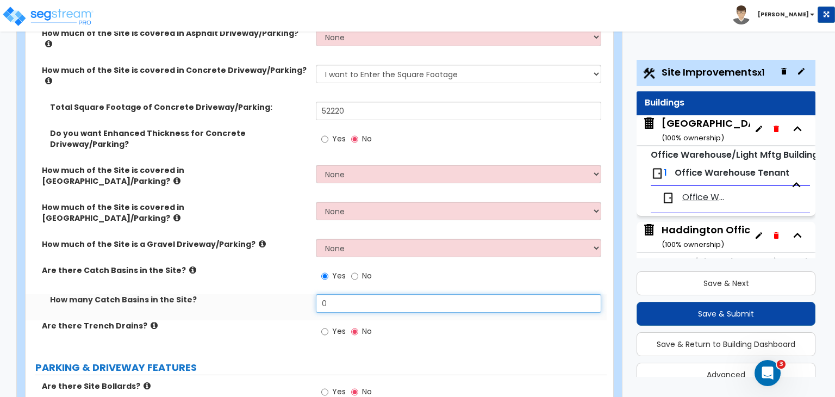
drag, startPoint x: 334, startPoint y: 240, endPoint x: 290, endPoint y: 240, distance: 44.0
click at [290, 294] on div "How many Catch Basins in the Site? 0" at bounding box center [316, 307] width 581 height 26
type input "6"
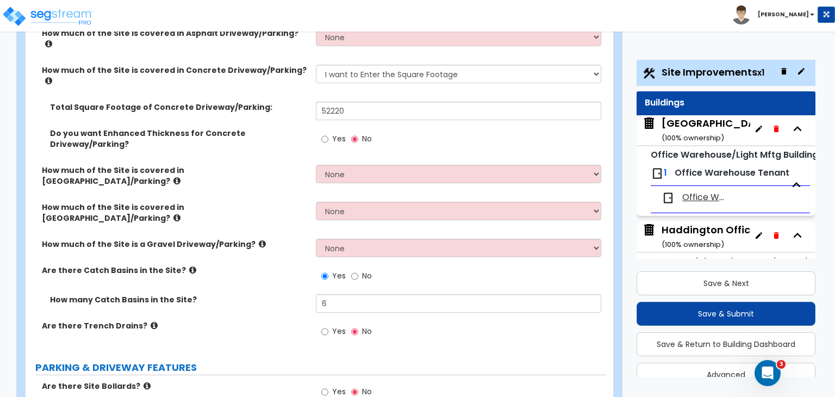
click at [276, 265] on div "Are there Catch Basins in the Site? Yes No" at bounding box center [316, 279] width 581 height 29
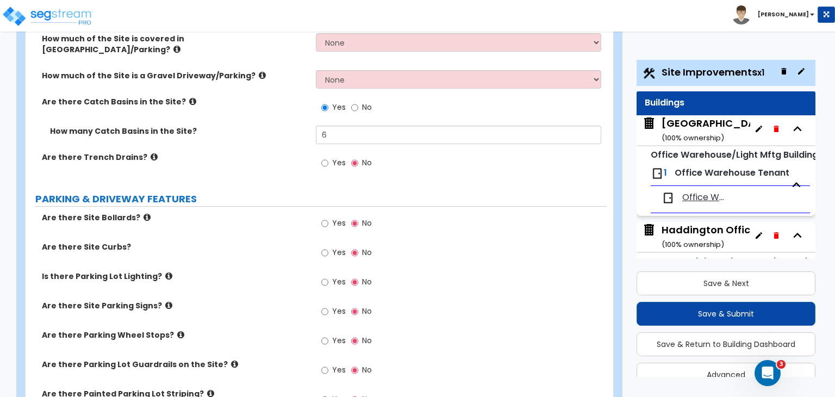
scroll to position [452, 0]
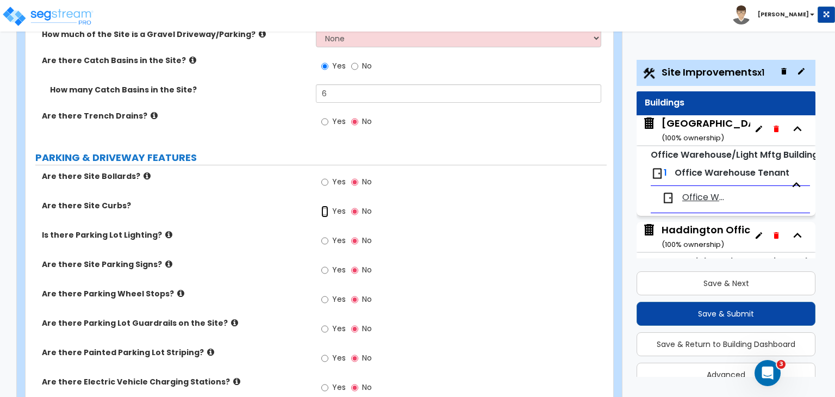
click at [324, 205] on input "Yes" at bounding box center [324, 211] width 7 height 12
radio input "true"
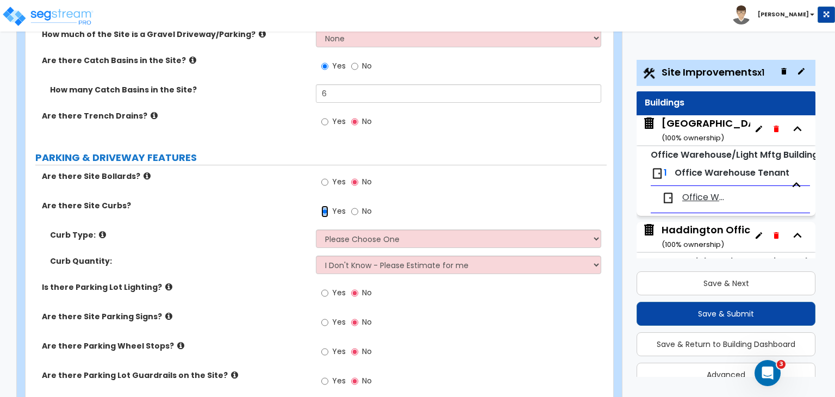
scroll to position [489, 0]
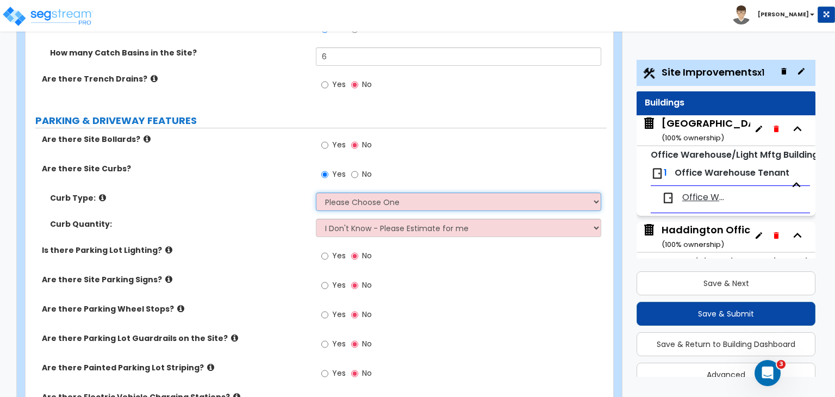
click at [350, 192] on select "Please Choose One Curb (Only) Curb & Gutter Asphalt Berm" at bounding box center [458, 201] width 285 height 18
select select "1"
click at [316, 192] on select "Please Choose One Curb (Only) Curb & Gutter Asphalt Berm" at bounding box center [458, 201] width 285 height 18
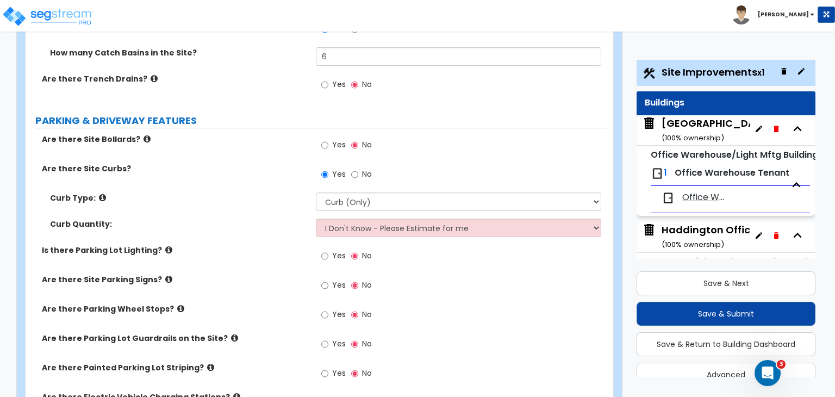
click at [274, 218] on label "Curb Quantity:" at bounding box center [179, 223] width 258 height 11
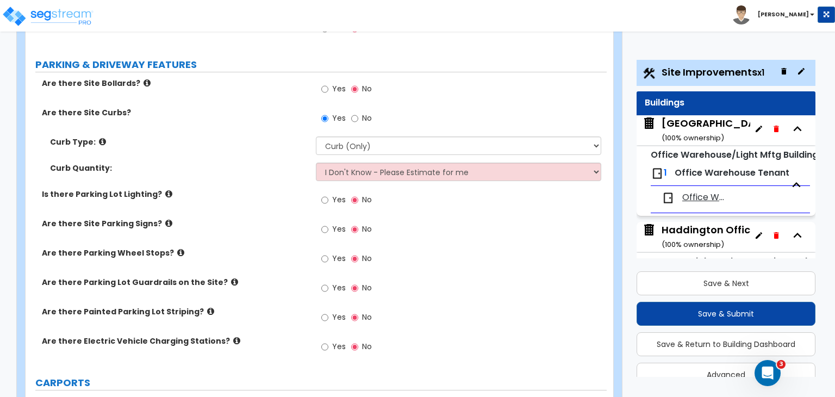
scroll to position [555, 0]
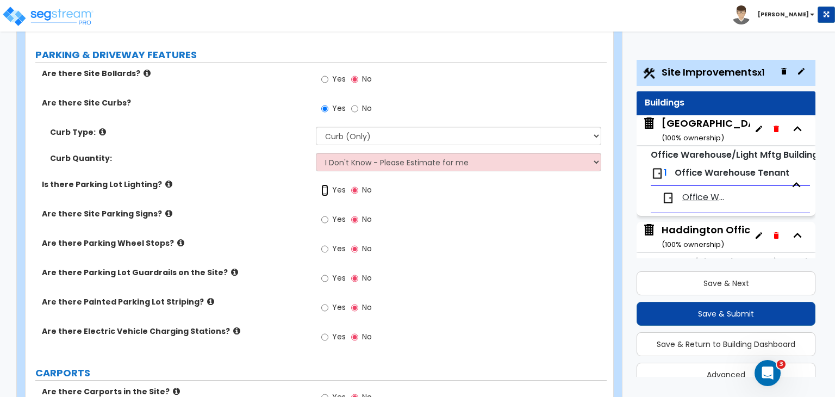
click at [324, 184] on input "Yes" at bounding box center [324, 190] width 7 height 12
radio input "true"
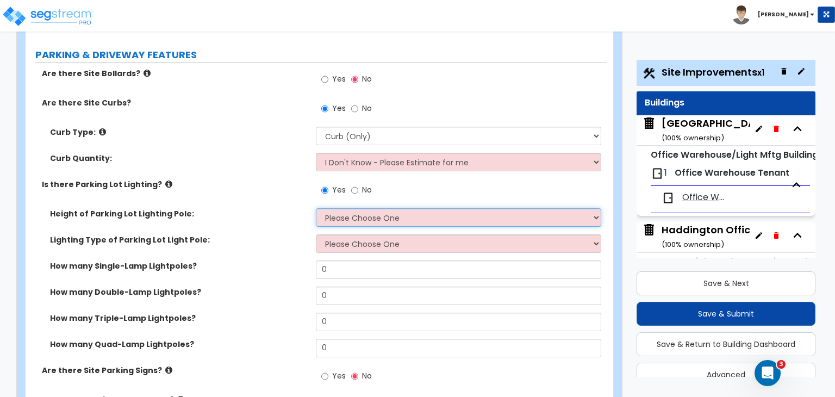
click at [338, 208] on select "Please Choose One 20' high 30' high 40' high" at bounding box center [458, 217] width 285 height 18
select select "1"
click at [316, 208] on select "Please Choose One 20' high 30' high 40' high" at bounding box center [458, 217] width 285 height 18
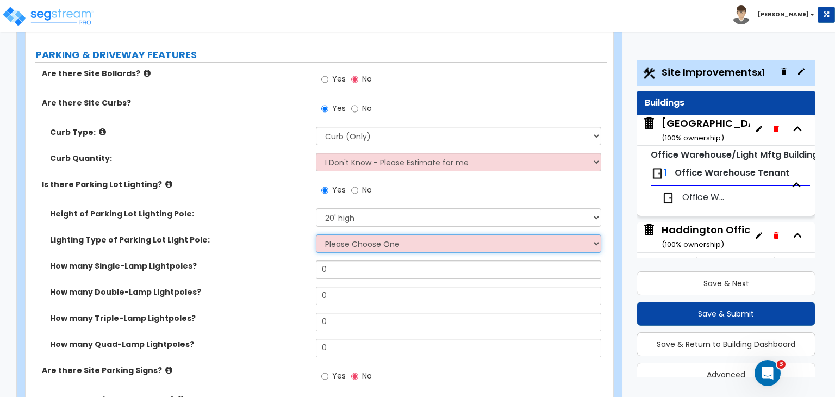
click at [354, 234] on select "Please Choose One LED Metal Halide High Pressure Sodium Please Choose for me" at bounding box center [458, 243] width 285 height 18
select select "4"
click at [316, 234] on select "Please Choose One LED Metal Halide High Pressure Sodium Please Choose for me" at bounding box center [458, 243] width 285 height 18
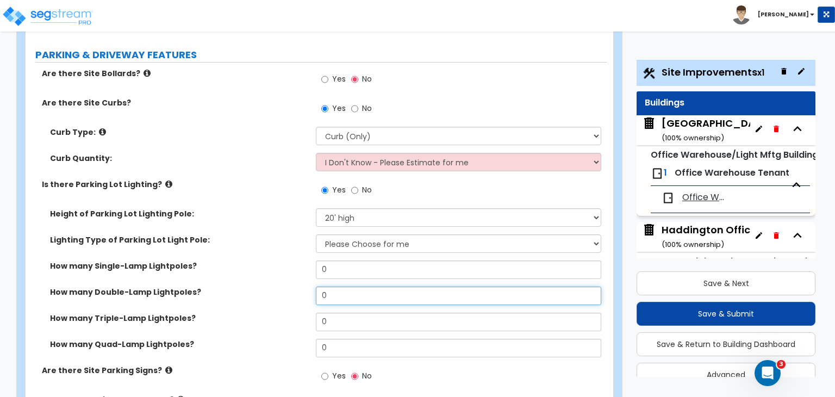
drag, startPoint x: 341, startPoint y: 231, endPoint x: 272, endPoint y: 233, distance: 69.6
click at [272, 286] on div "How many Double-Lamp Lightpoles? 0" at bounding box center [316, 299] width 581 height 26
drag, startPoint x: 343, startPoint y: 232, endPoint x: 250, endPoint y: 232, distance: 93.5
click at [250, 286] on div "How many Double-Lamp Lightpoles? 1" at bounding box center [316, 299] width 581 height 26
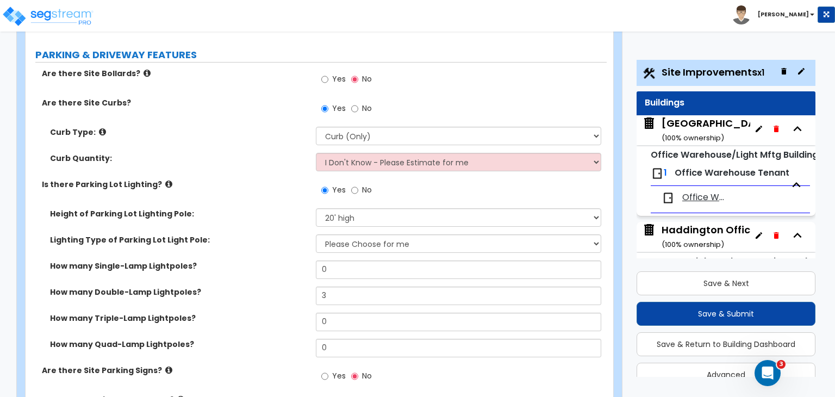
click at [269, 260] on div "How many Single-Lamp Lightpoles? 0" at bounding box center [316, 273] width 581 height 26
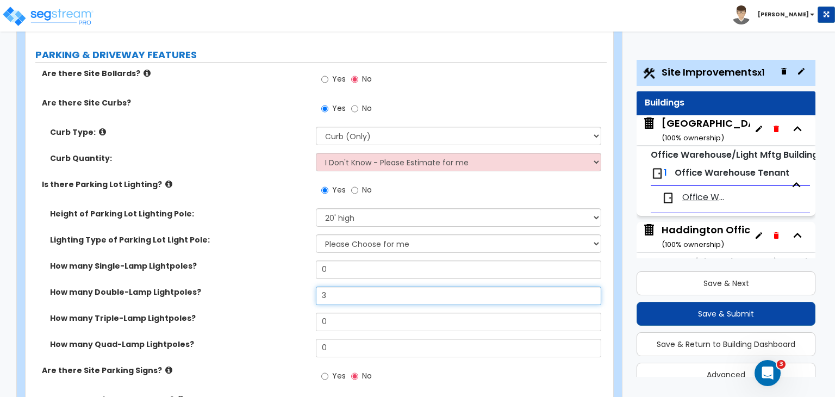
drag, startPoint x: 335, startPoint y: 232, endPoint x: 233, endPoint y: 230, distance: 102.2
click at [233, 286] on div "How many Double-Lamp Lightpoles? 3" at bounding box center [316, 299] width 581 height 26
type input "5"
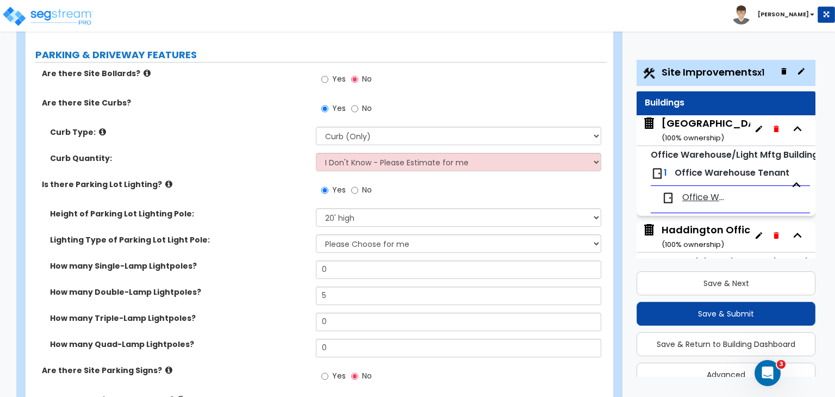
click at [240, 286] on label "How many Double-Lamp Lightpoles?" at bounding box center [179, 291] width 258 height 11
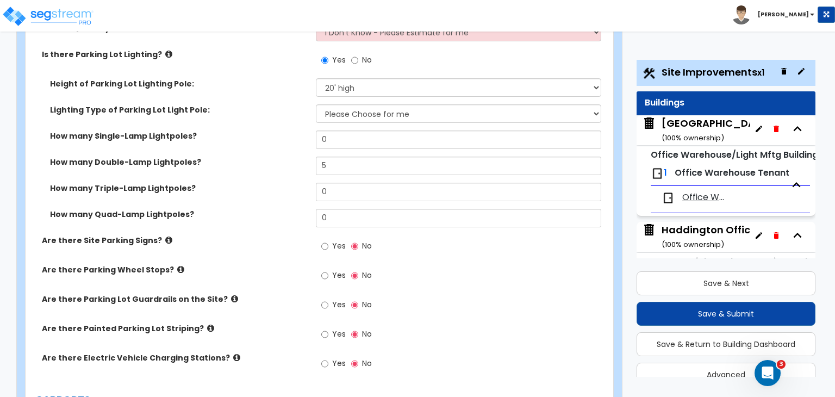
scroll to position [685, 0]
click at [326, 328] on input "Yes" at bounding box center [324, 334] width 7 height 12
radio input "true"
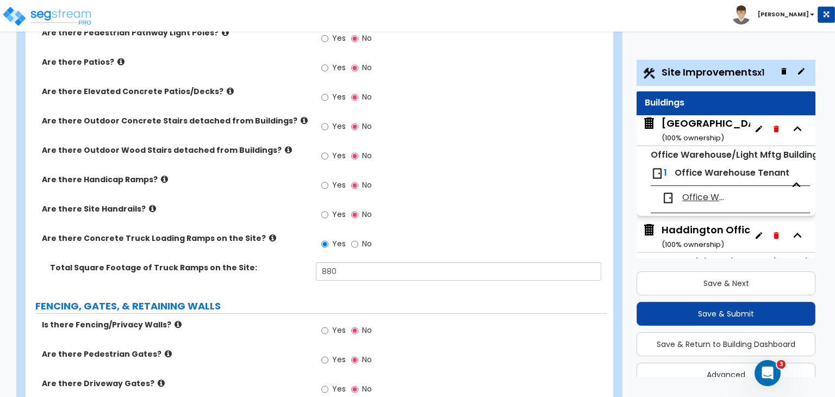
scroll to position [1186, 0]
click at [323, 208] on input "Yes" at bounding box center [324, 214] width 7 height 12
radio input "true"
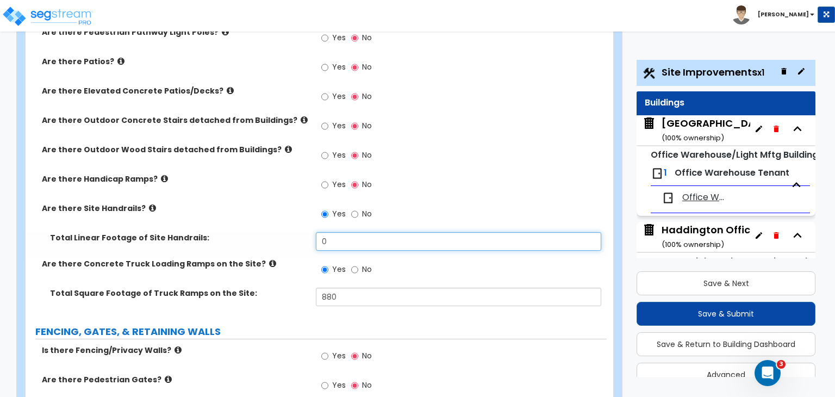
drag, startPoint x: 321, startPoint y: 179, endPoint x: 245, endPoint y: 186, distance: 77.0
click at [245, 232] on div "Total Linear Footage of Site Handrails: 0" at bounding box center [316, 245] width 581 height 26
type input "60"
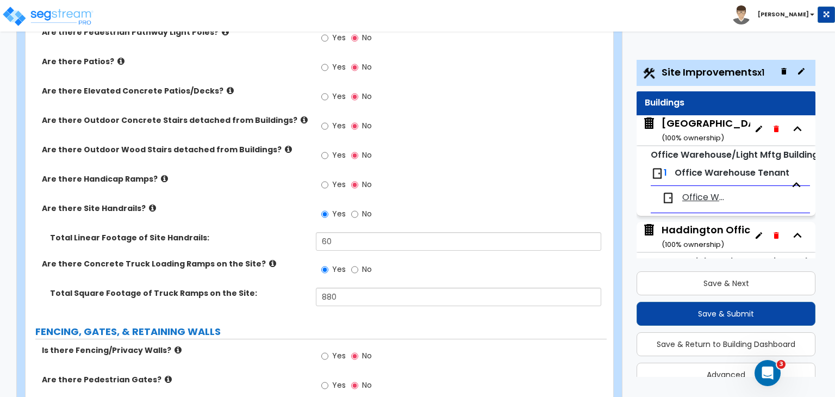
click at [285, 288] on div "Total Square Footage of Truck Ramps on the Site: 880" at bounding box center [316, 301] width 581 height 26
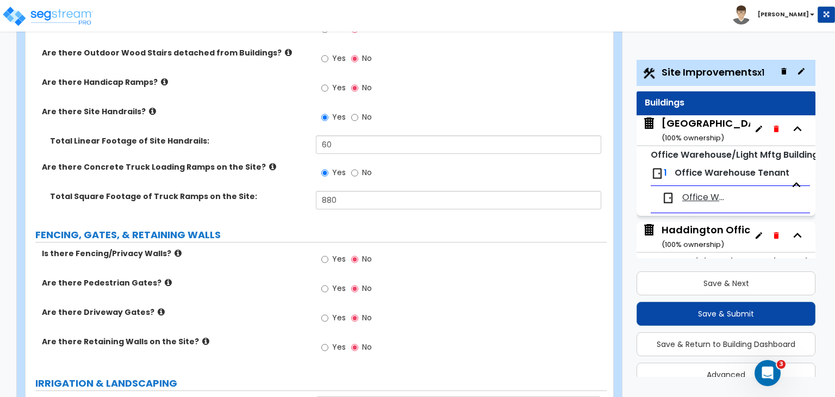
scroll to position [1284, 0]
click at [326, 252] on input "Yes" at bounding box center [324, 258] width 7 height 12
radio input "true"
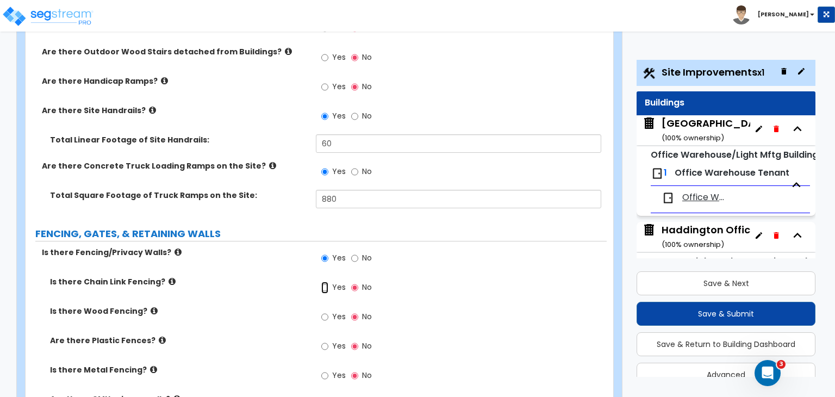
click at [324, 282] on input "Yes" at bounding box center [324, 288] width 7 height 12
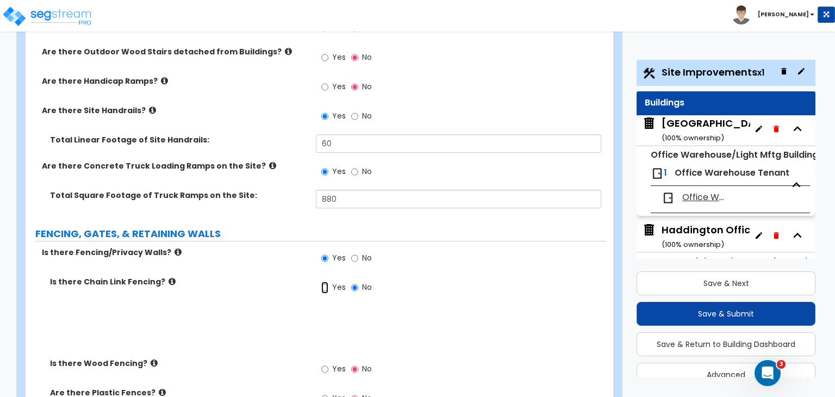
radio input "true"
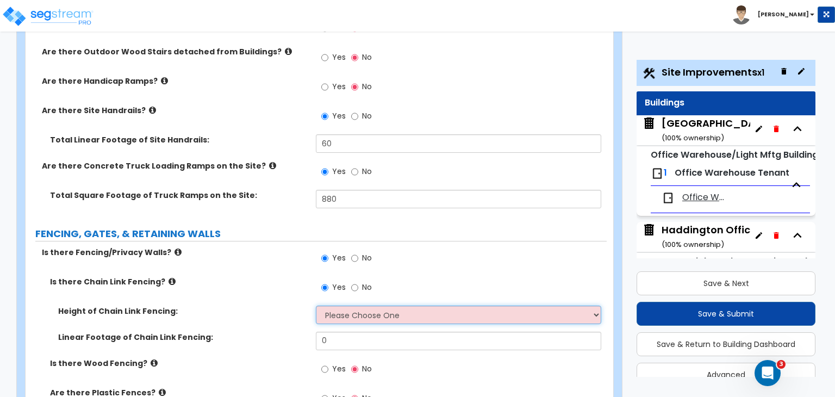
click at [343, 305] on select "Please Choose One 3 feet 4 feet 5 feet 6 feet 10 feet 12 feet" at bounding box center [458, 314] width 285 height 18
select select "4"
click at [316, 305] on select "Please Choose One 3 feet 4 feet 5 feet 6 feet 10 feet 12 feet" at bounding box center [458, 314] width 285 height 18
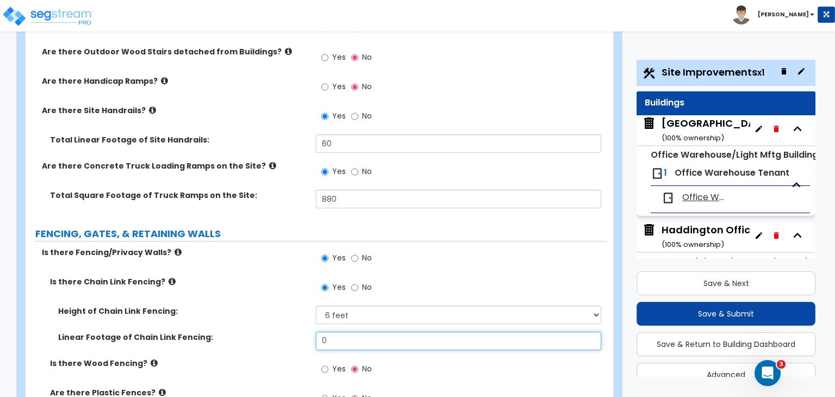
drag, startPoint x: 339, startPoint y: 278, endPoint x: 261, endPoint y: 267, distance: 78.5
click at [261, 305] on div "Height of Chain Link Fencing: Please Choose One 3 feet 4 feet 5 feet 6 feet 10 …" at bounding box center [316, 331] width 565 height 52
type input "40"
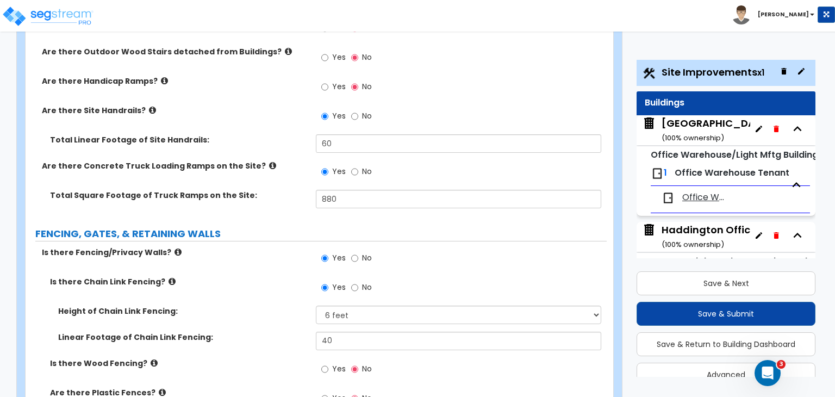
click at [264, 305] on div "Height of Chain Link Fencing: Please Choose One 3 feet 4 feet 5 feet 6 feet 10 …" at bounding box center [316, 318] width 581 height 26
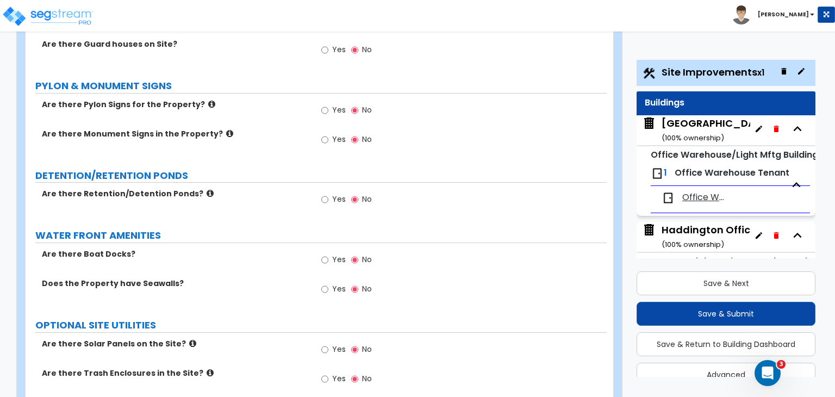
scroll to position [2323, 0]
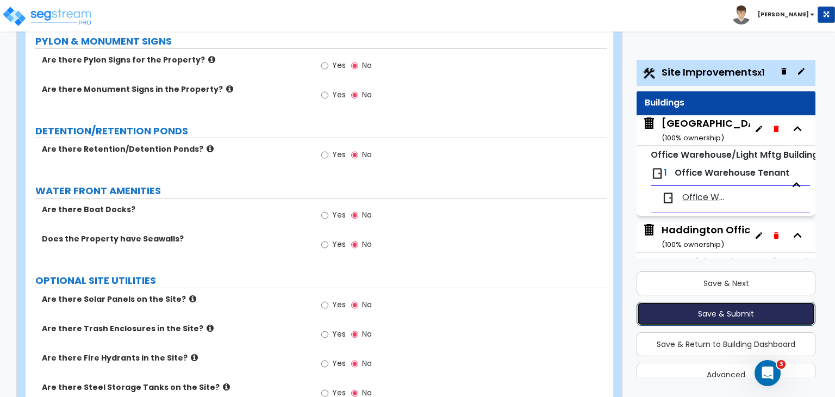
click at [746, 314] on button "Save & Submit" at bounding box center [725, 314] width 179 height 24
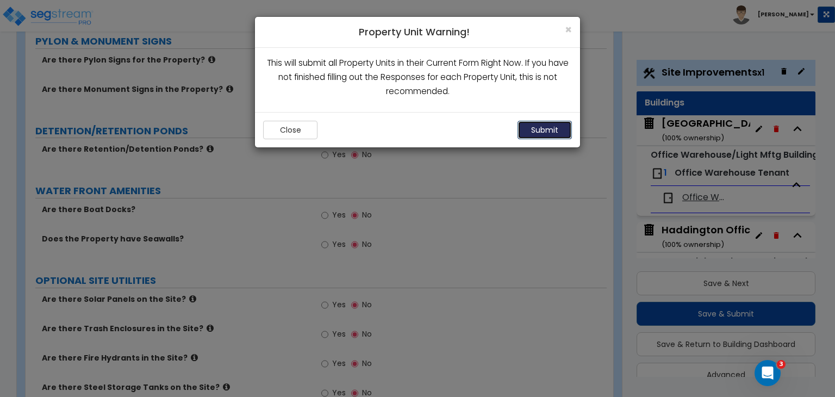
click at [550, 129] on button "Submit" at bounding box center [544, 130] width 54 height 18
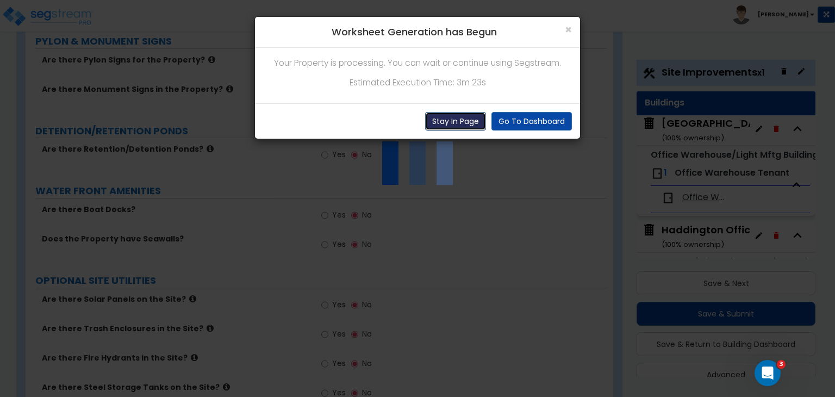
click at [463, 118] on button "Stay In Page" at bounding box center [455, 121] width 61 height 18
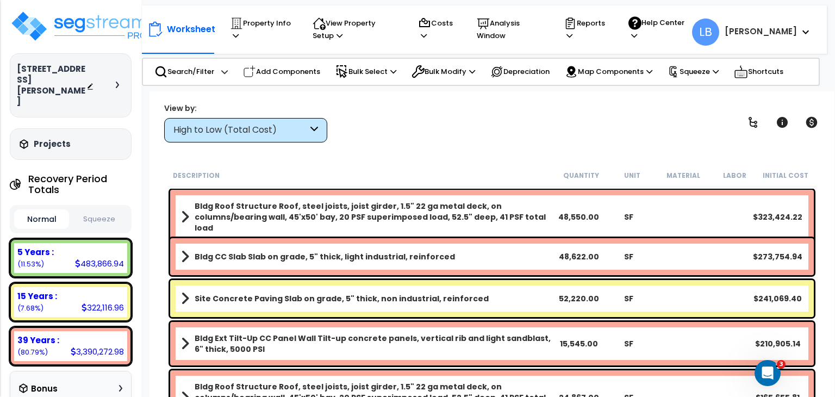
click at [239, 122] on div "High to Low (Total Cost)" at bounding box center [245, 130] width 163 height 24
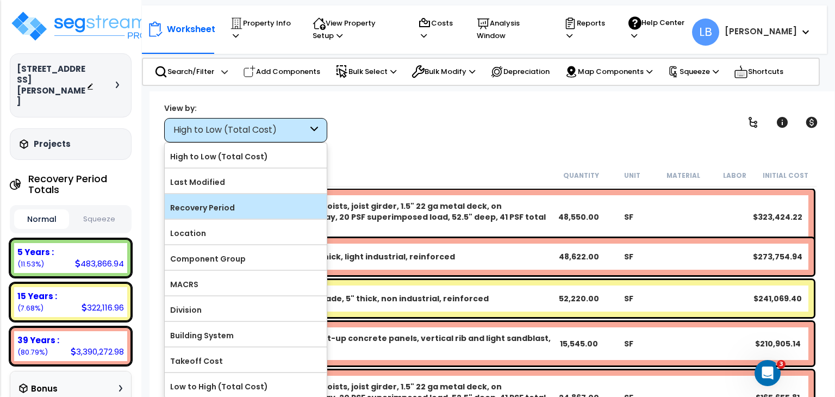
click at [222, 202] on label "Recovery Period" at bounding box center [246, 207] width 162 height 16
click at [0, 0] on input "Recovery Period" at bounding box center [0, 0] width 0 height 0
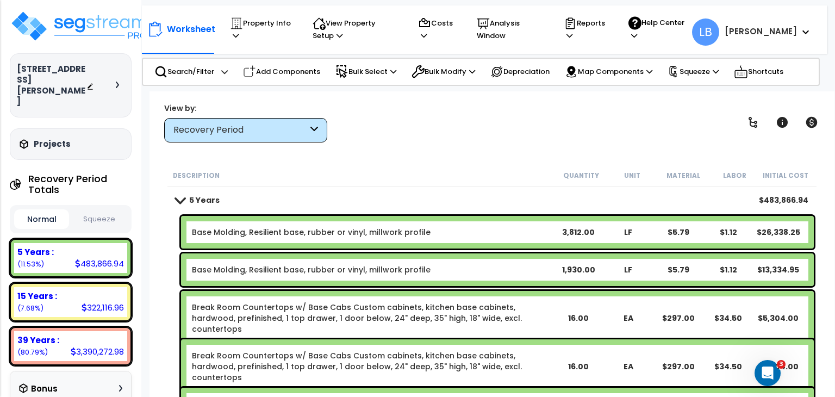
scroll to position [48, 0]
click at [352, 272] on link "Base Molding, Resilient base, rubber or vinyl, millwork profile" at bounding box center [311, 269] width 239 height 11
